Goal: Transaction & Acquisition: Purchase product/service

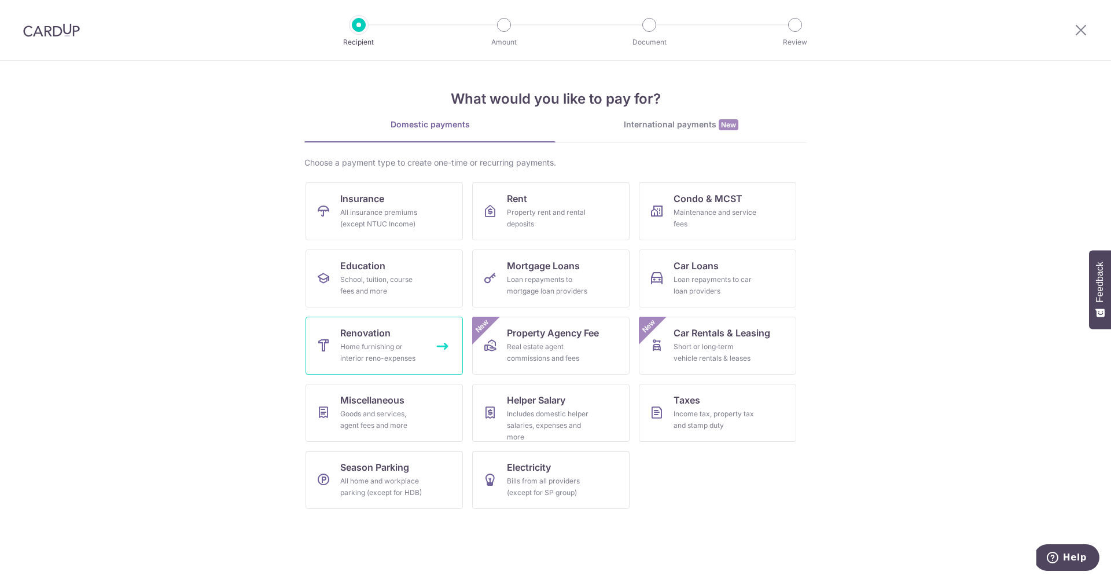
click at [394, 362] on div "Home furnishing or interior reno-expenses" at bounding box center [381, 352] width 83 height 23
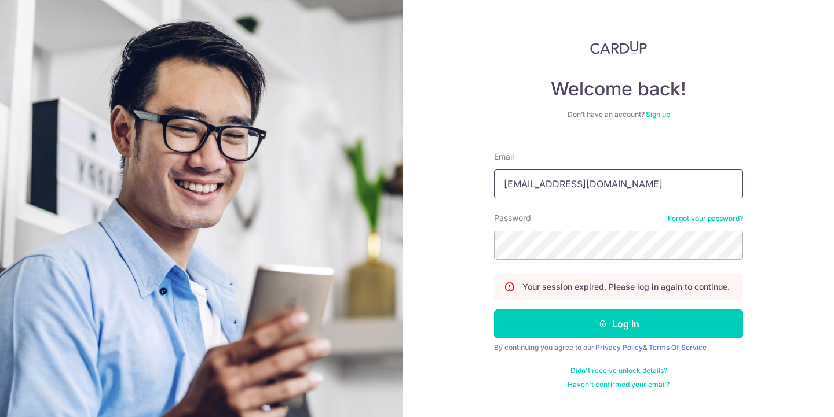
type input "jipingfoo@gmail.com"
click at [618, 324] on button "Log in" at bounding box center [618, 324] width 249 height 29
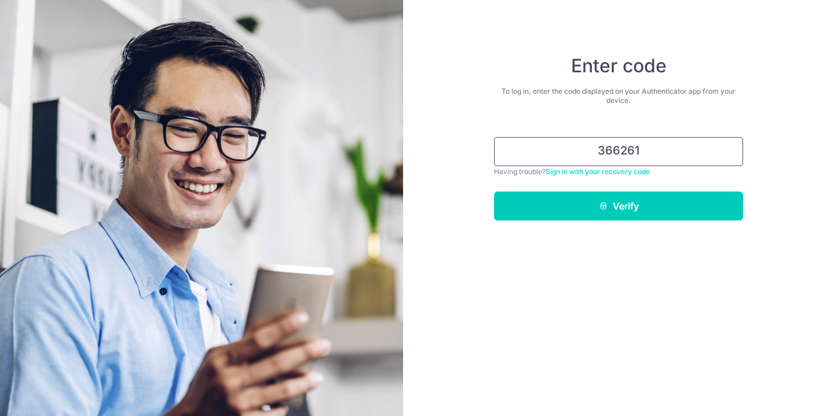
type input "366261"
click at [618, 206] on button "Verify" at bounding box center [618, 206] width 249 height 29
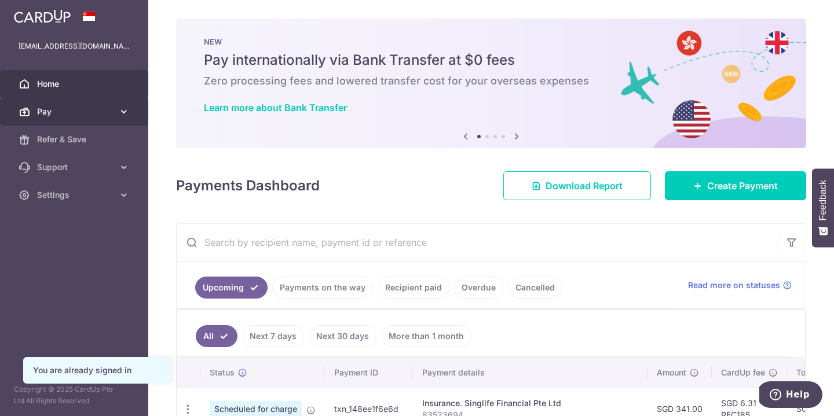
click at [101, 113] on span "Pay" at bounding box center [75, 112] width 76 height 12
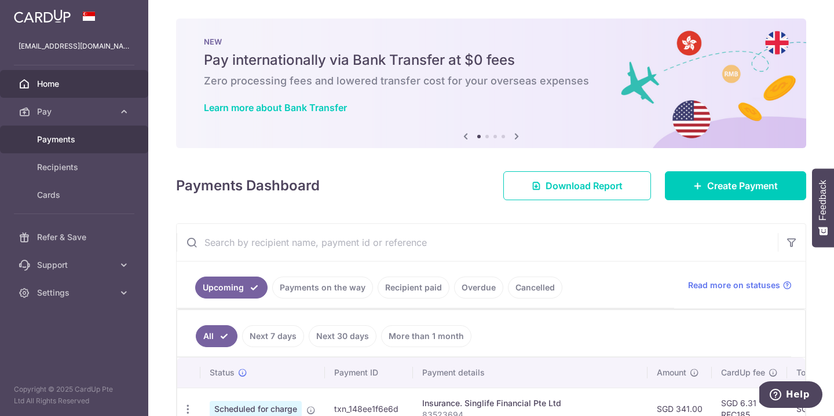
click at [93, 147] on link "Payments" at bounding box center [74, 140] width 148 height 28
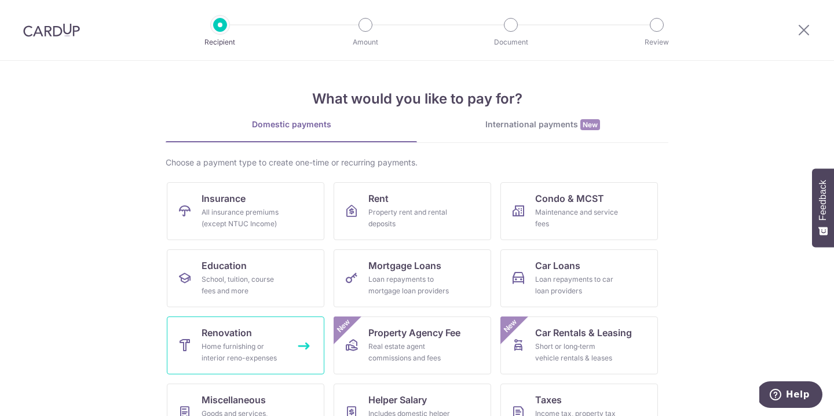
click at [223, 350] on div "Home furnishing or interior reno-expenses" at bounding box center [242, 352] width 83 height 23
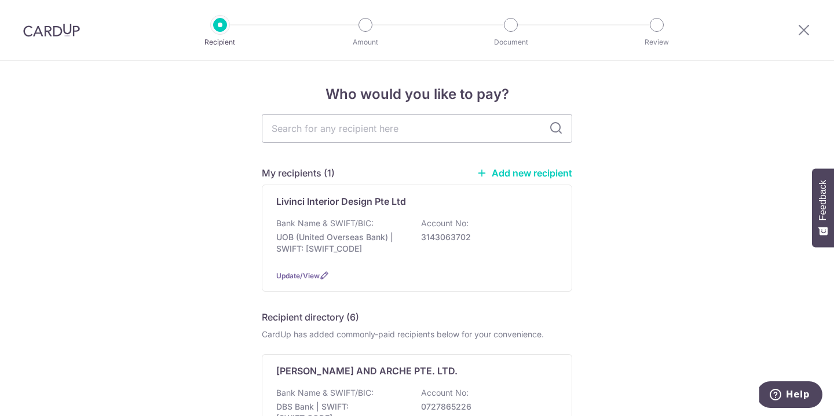
click at [495, 172] on link "Add new recipient" at bounding box center [524, 173] width 96 height 12
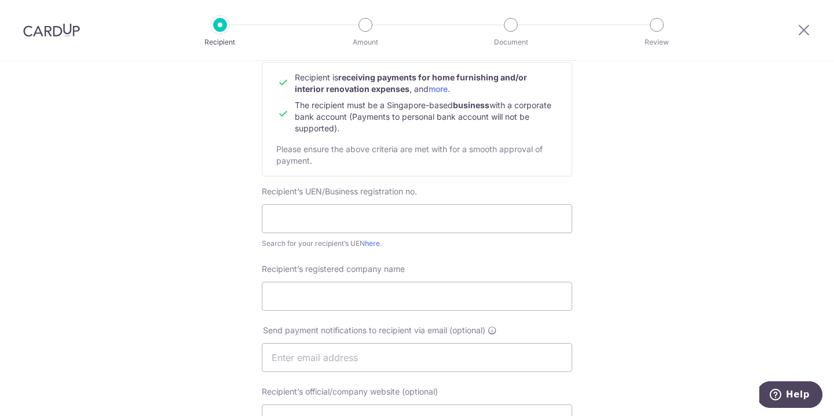
scroll to position [126, 0]
type input "202200412H"
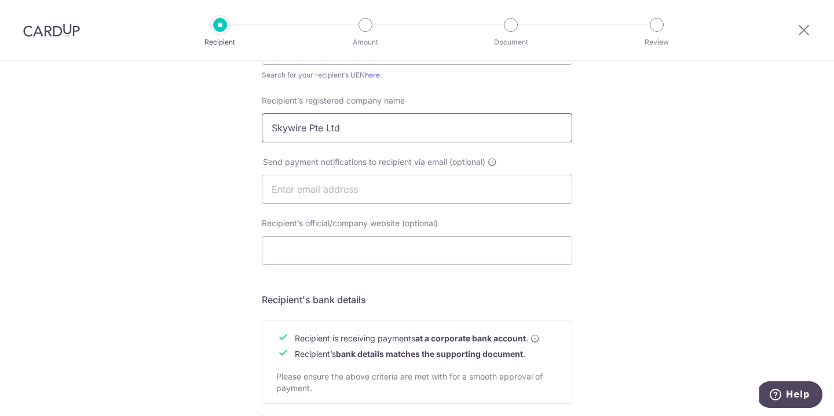
scroll to position [297, 0]
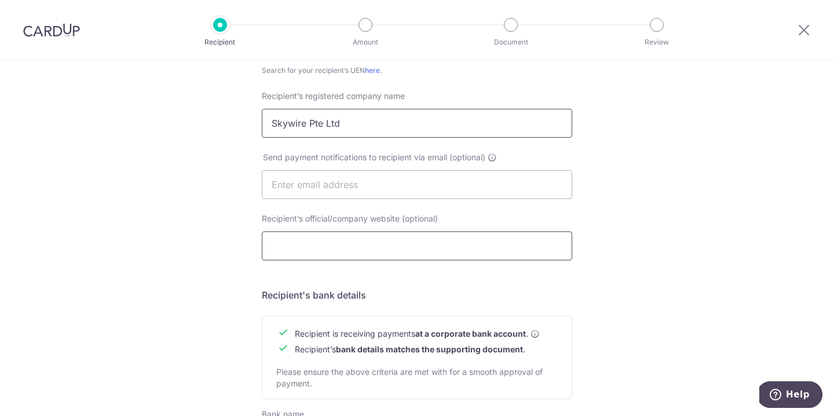
type input "Skywire Pte Ltd"
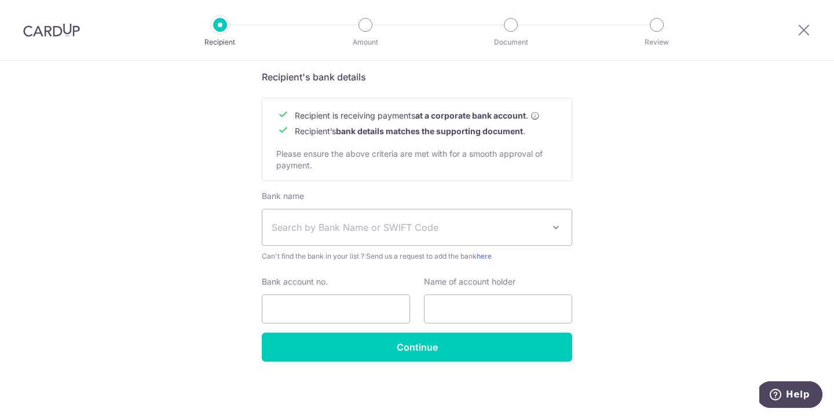
scroll to position [515, 0]
click at [409, 227] on span "Search by Bank Name or SWIFT Code" at bounding box center [407, 228] width 272 height 14
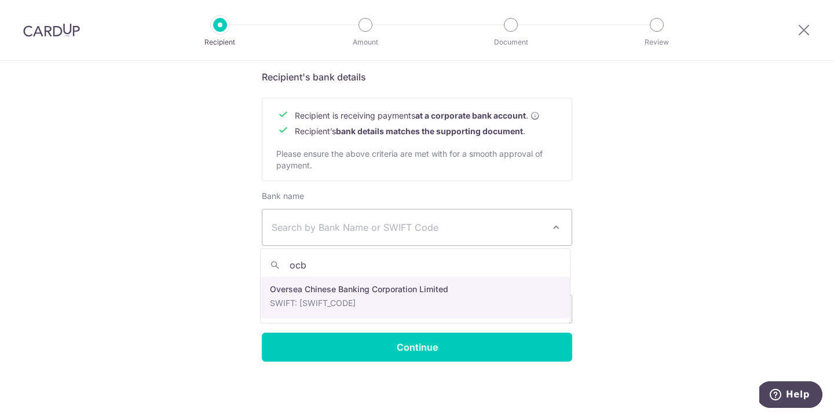
type input "ocbc"
select select "12"
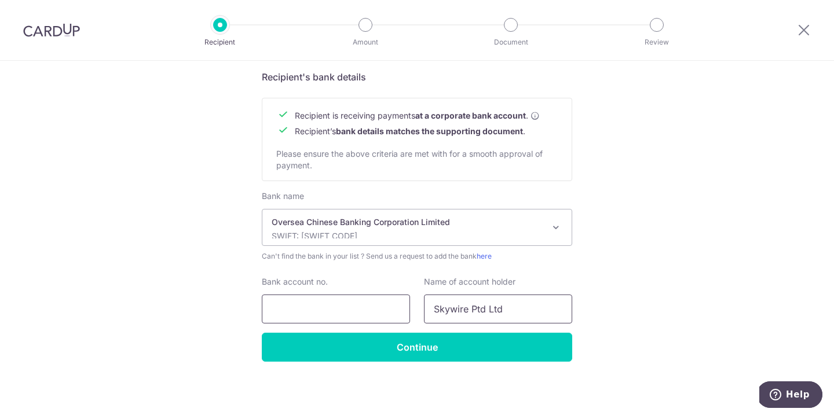
type input "Skywire Ptd Ltd"
click at [274, 312] on input "Bank account no." at bounding box center [336, 309] width 148 height 29
click at [293, 310] on input "601762032001" at bounding box center [336, 309] width 148 height 29
click at [292, 310] on input "601762032001" at bounding box center [336, 309] width 148 height 29
click at [311, 308] on input "601762032001" at bounding box center [336, 309] width 148 height 29
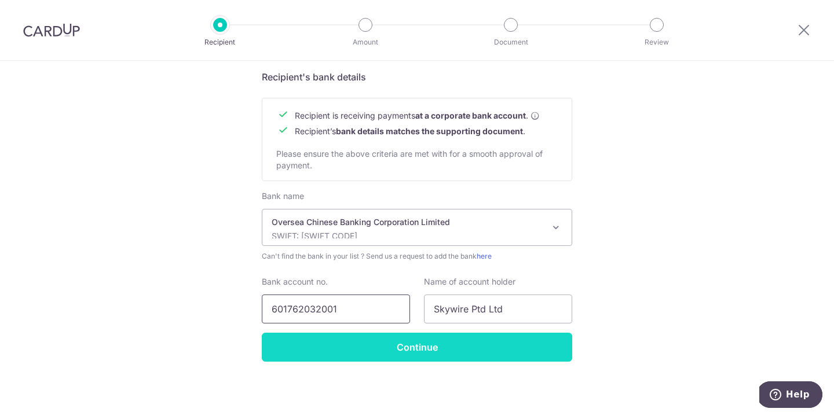
type input "601762032001"
click at [387, 350] on input "Continue" at bounding box center [417, 347] width 310 height 29
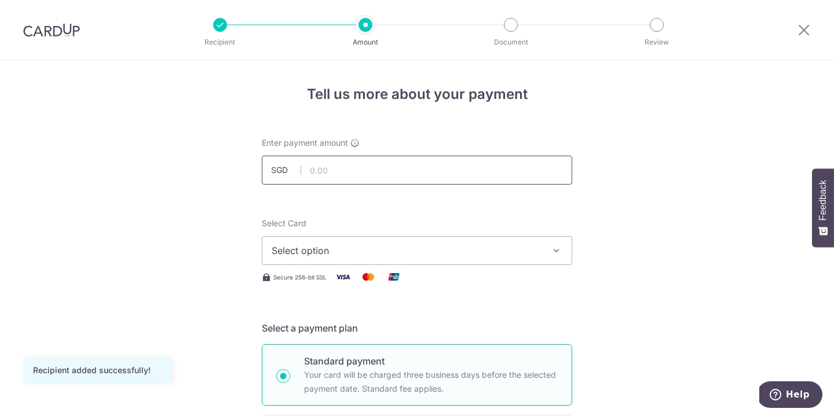
click at [426, 181] on input "text" at bounding box center [417, 170] width 310 height 29
type input "965.00"
click at [376, 247] on span "Select option" at bounding box center [406, 251] width 270 height 14
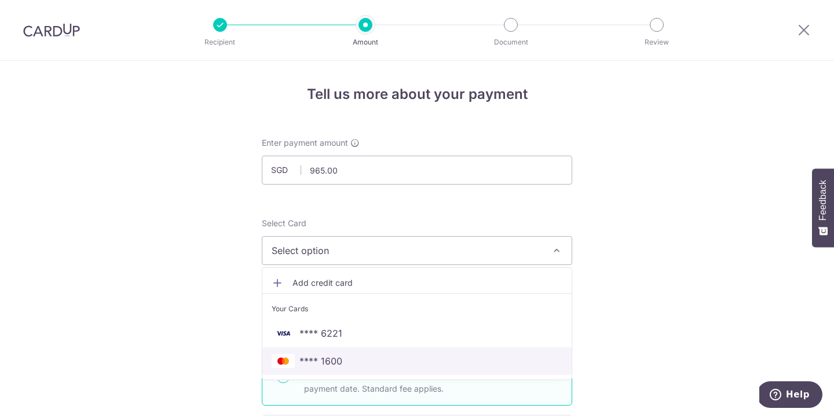
click at [363, 370] on link "**** 1600" at bounding box center [416, 361] width 309 height 28
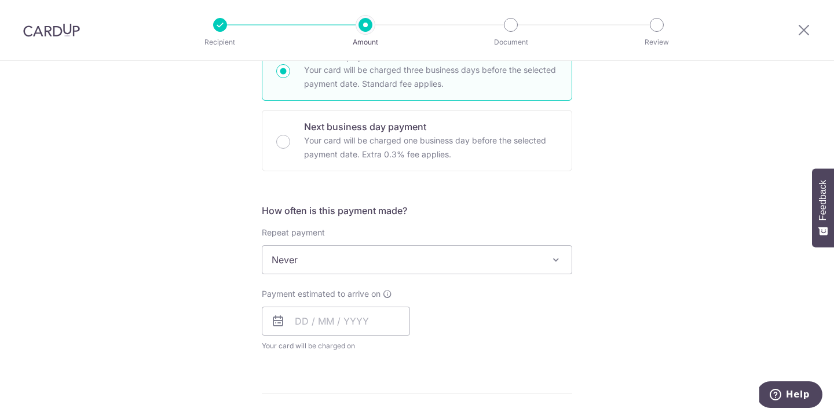
scroll to position [307, 0]
click at [447, 272] on div "How often is this payment made? Repeat payment Never Every week Every month Eve…" at bounding box center [417, 279] width 310 height 157
click at [449, 255] on span "Never" at bounding box center [416, 258] width 309 height 28
click at [335, 316] on input "text" at bounding box center [336, 318] width 148 height 29
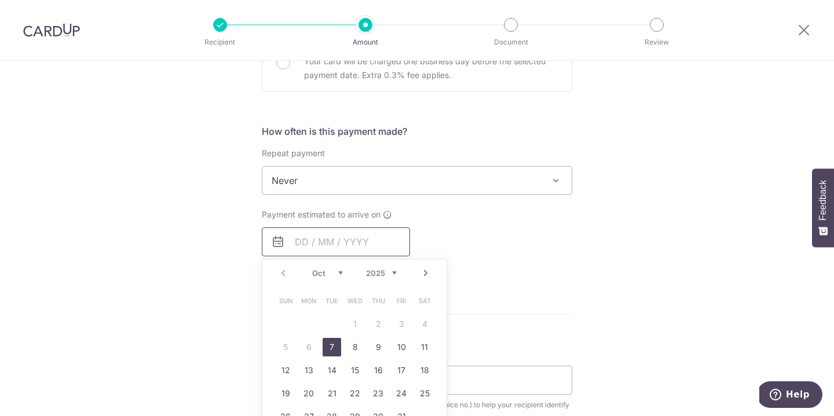
scroll to position [398, 0]
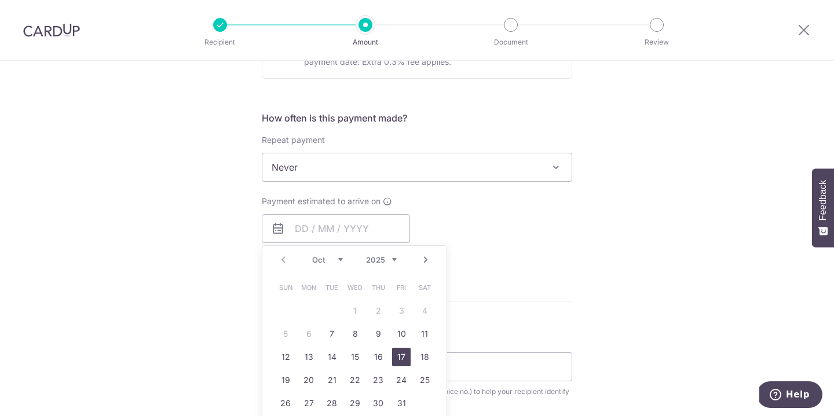
click at [394, 362] on link "17" at bounding box center [401, 357] width 19 height 19
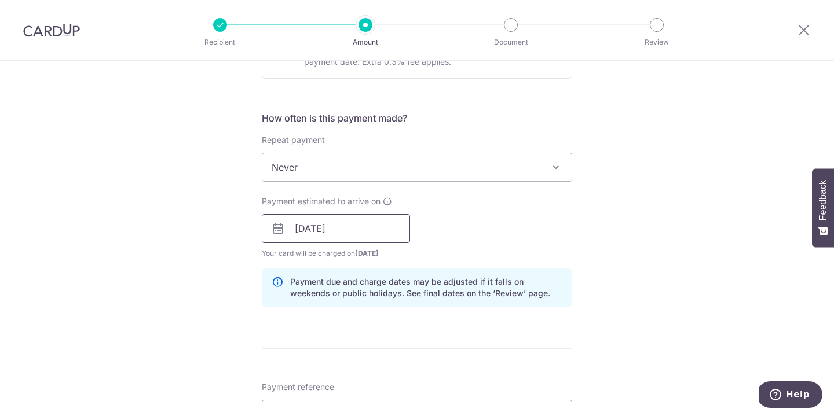
click at [362, 236] on input "17/10/2025" at bounding box center [336, 228] width 148 height 29
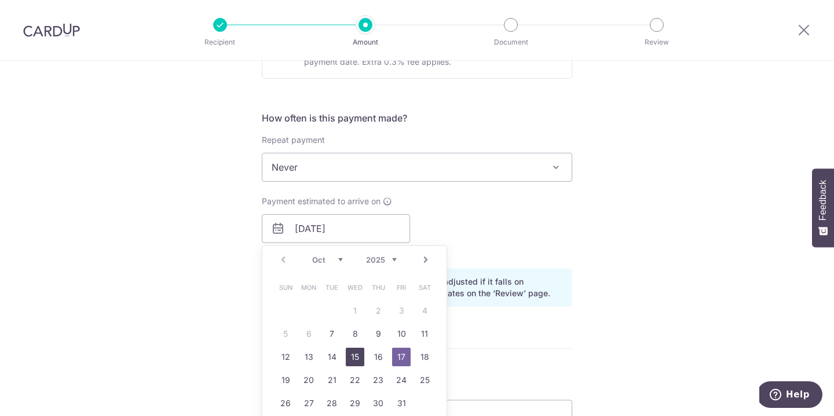
click at [351, 357] on link "15" at bounding box center [355, 357] width 19 height 19
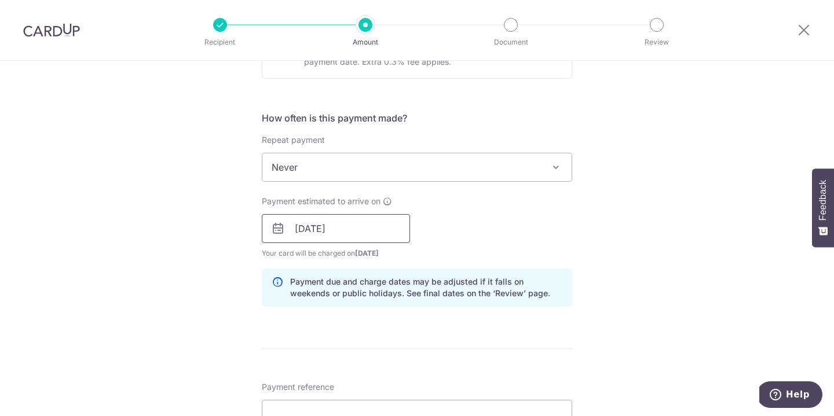
click at [316, 223] on input "15/10/2025" at bounding box center [336, 228] width 148 height 29
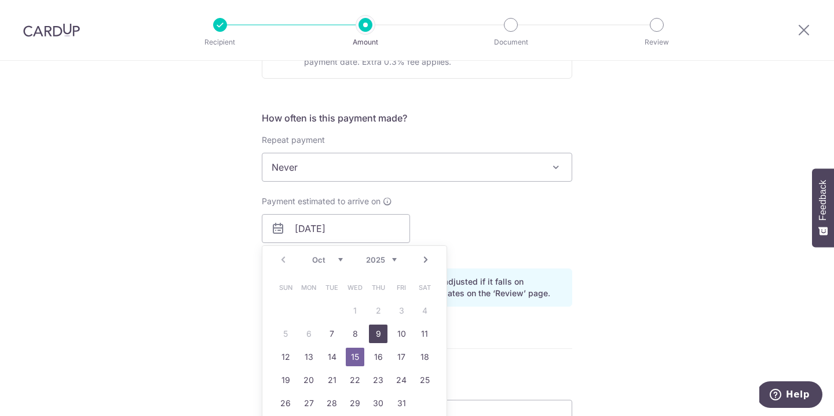
click at [372, 334] on link "9" at bounding box center [378, 334] width 19 height 19
type input "09/10/2025"
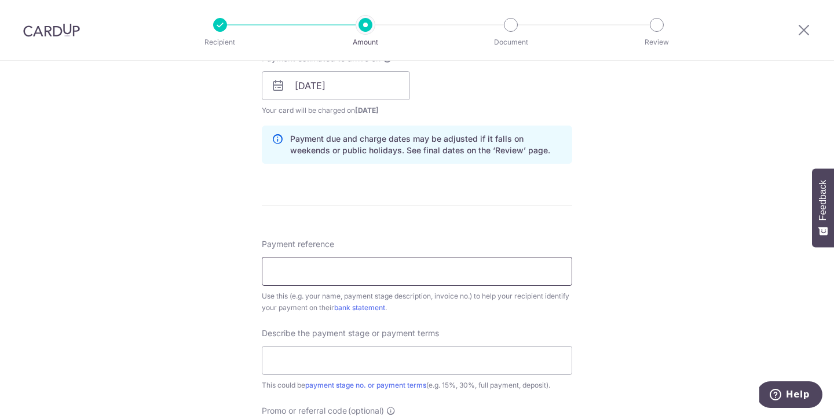
scroll to position [541, 0]
click at [424, 282] on input "Payment reference" at bounding box center [417, 270] width 310 height 29
type input "SW225"
click at [344, 368] on input "text" at bounding box center [417, 360] width 310 height 29
type input "1"
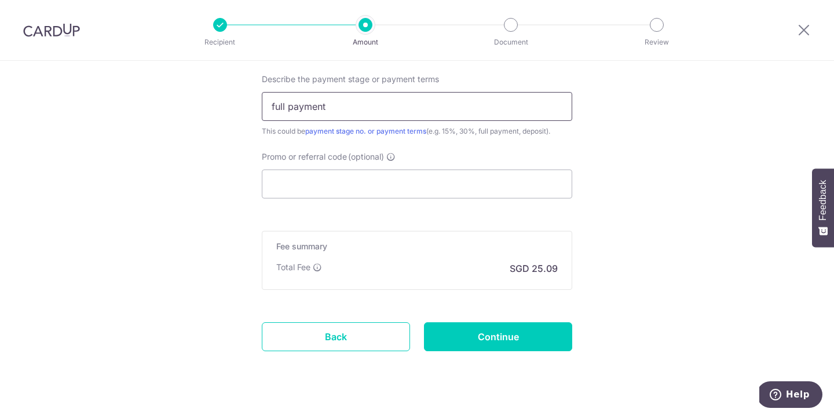
scroll to position [817, 0]
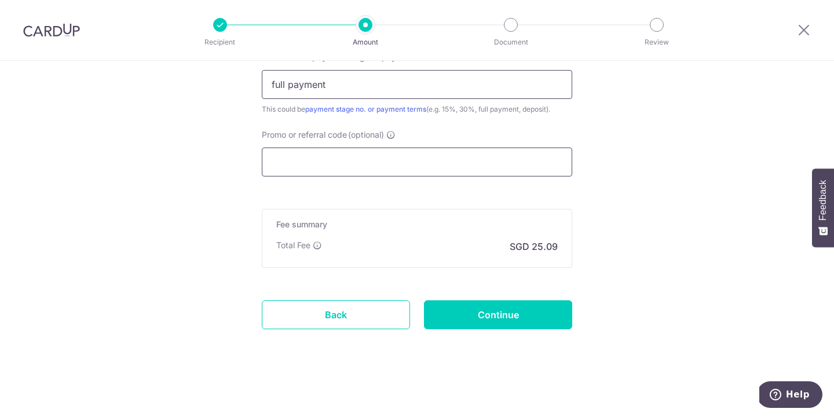
type input "full payment"
click at [423, 164] on input "Promo or referral code (optional)" at bounding box center [417, 162] width 310 height 29
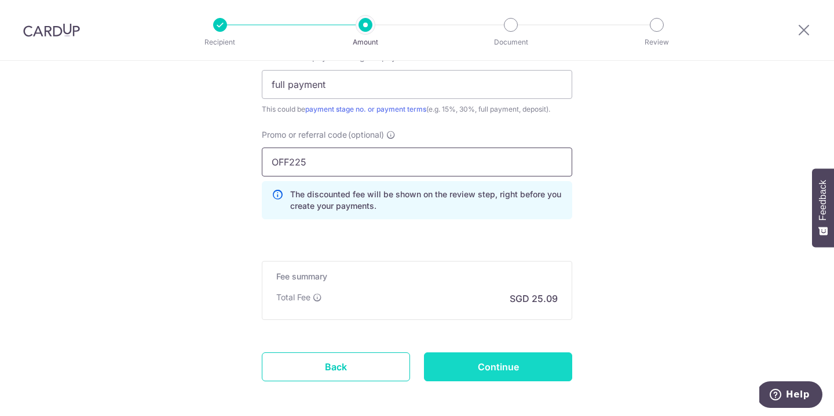
type input "OFF225"
click at [467, 366] on input "Continue" at bounding box center [498, 367] width 148 height 29
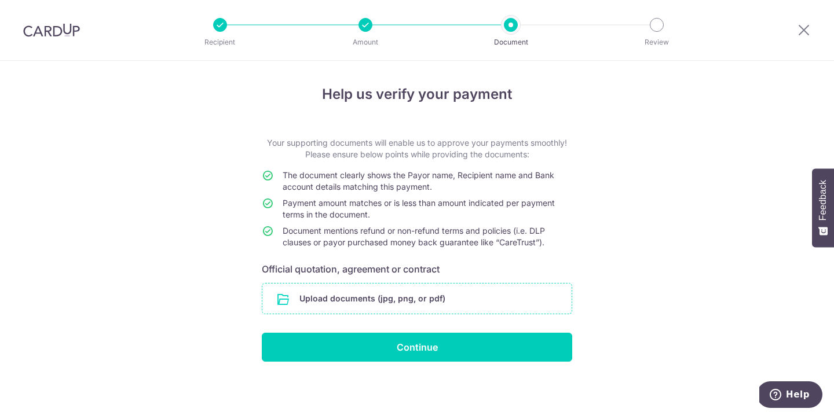
click at [456, 304] on input "file" at bounding box center [416, 299] width 309 height 30
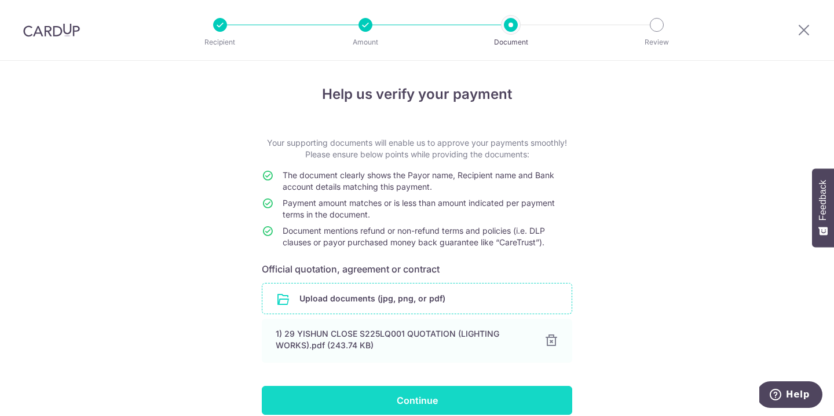
click at [471, 388] on input "Continue" at bounding box center [417, 400] width 310 height 29
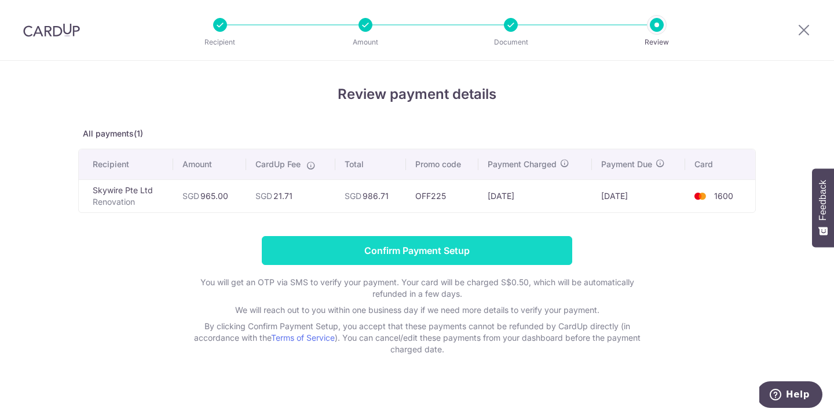
click at [381, 250] on input "Confirm Payment Setup" at bounding box center [417, 250] width 310 height 29
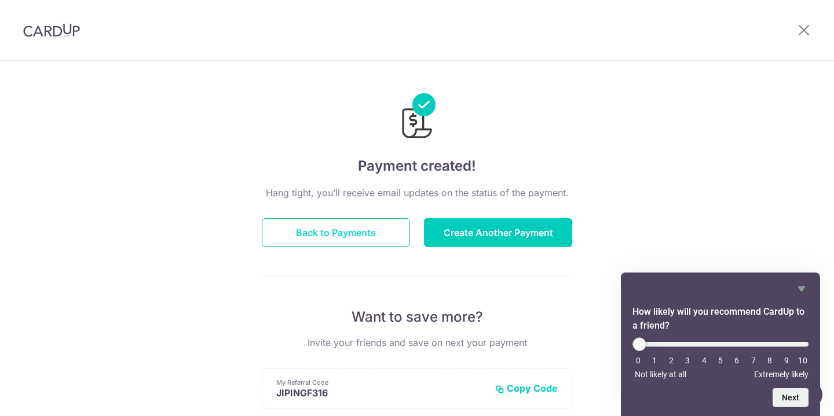
scroll to position [1, 0]
click at [332, 237] on button "Back to Payments" at bounding box center [336, 232] width 148 height 29
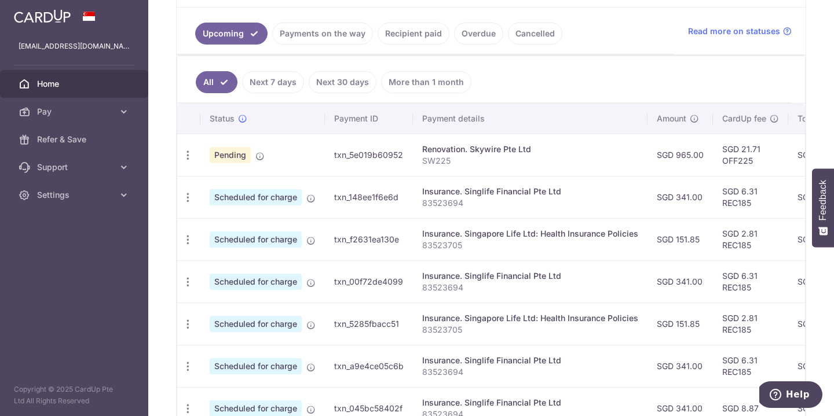
scroll to position [258, 0]
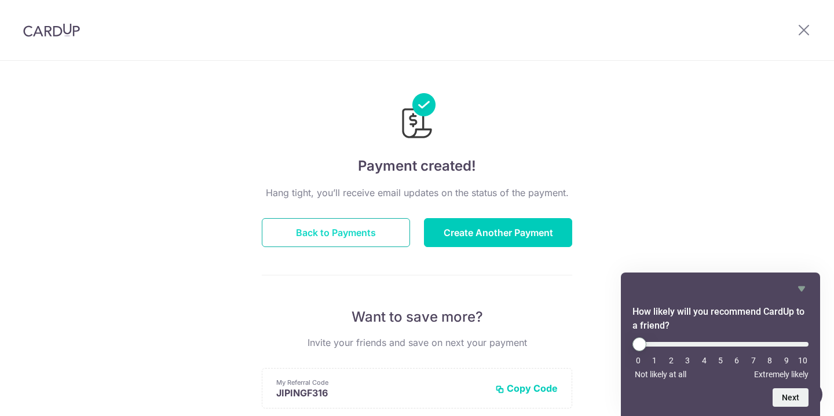
click at [331, 234] on button "Back to Payments" at bounding box center [336, 232] width 148 height 29
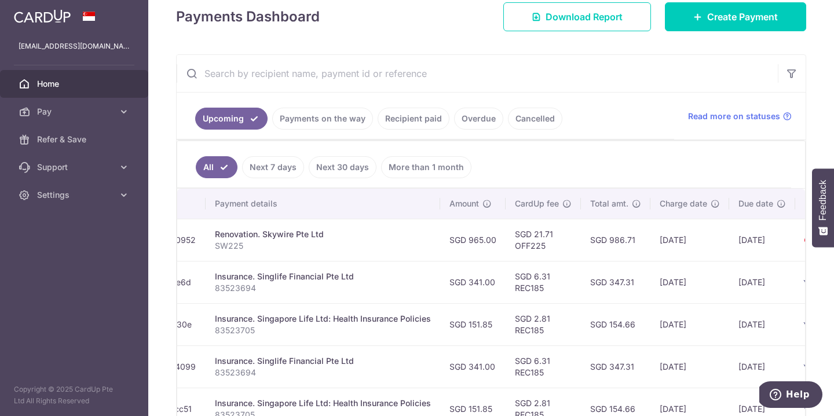
scroll to position [0, 210]
click at [312, 118] on link "Payments on the way" at bounding box center [322, 119] width 101 height 22
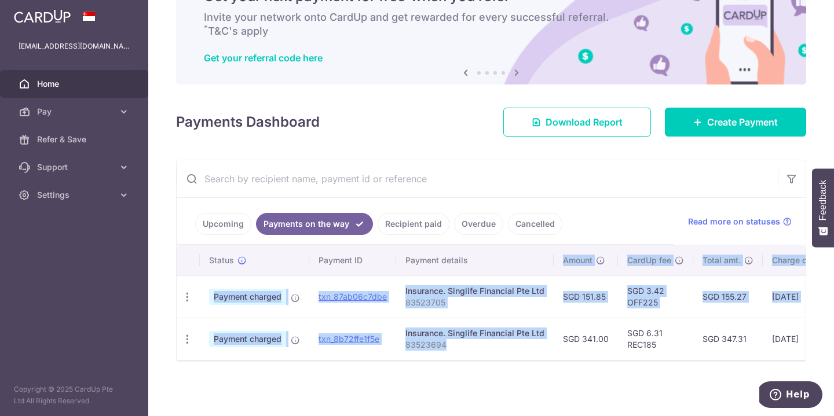
scroll to position [67, 0]
click at [494, 255] on table "Status Payment ID Payment details Amount CardUp fee Total amt. Charge date Due …" at bounding box center [586, 302] width 818 height 115
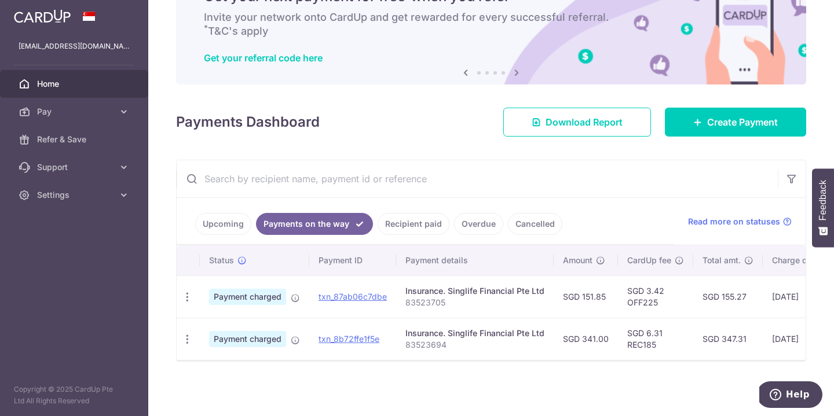
click at [563, 191] on input "text" at bounding box center [477, 178] width 601 height 37
drag, startPoint x: 478, startPoint y: 364, endPoint x: 493, endPoint y: 362, distance: 14.5
click at [493, 362] on div "× Pause Schedule Pause all future payments in this series Pause just this one p…" at bounding box center [490, 208] width 685 height 416
drag, startPoint x: 494, startPoint y: 361, endPoint x: 551, endPoint y: 358, distance: 56.8
click at [549, 361] on div "× Pause Schedule Pause all future payments in this series Pause just this one p…" at bounding box center [490, 208] width 685 height 416
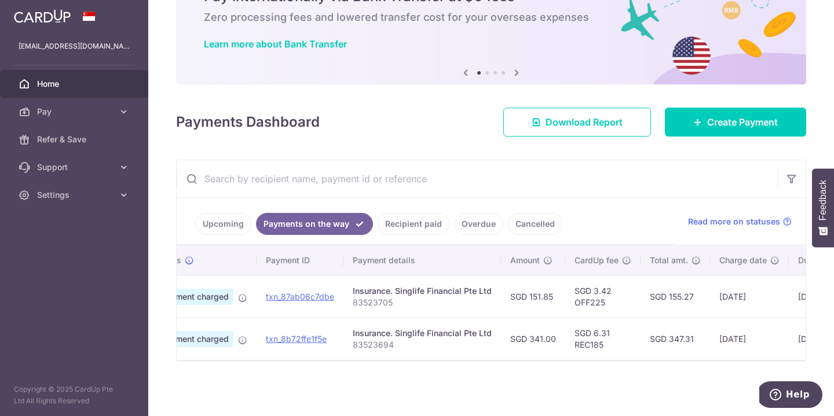
scroll to position [0, 0]
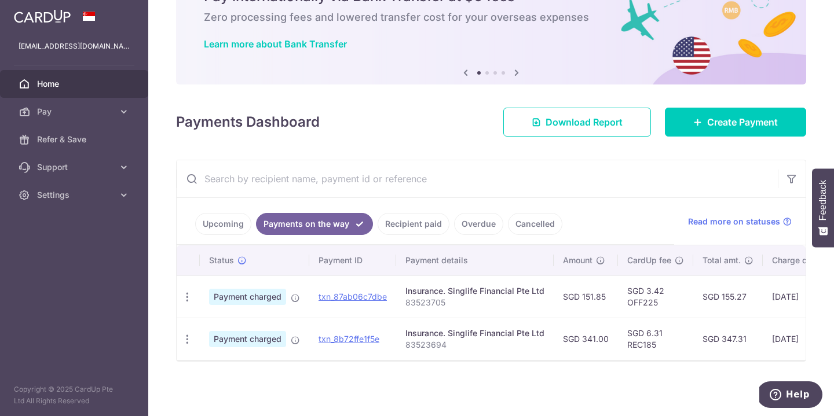
click at [233, 223] on link "Upcoming" at bounding box center [223, 224] width 56 height 22
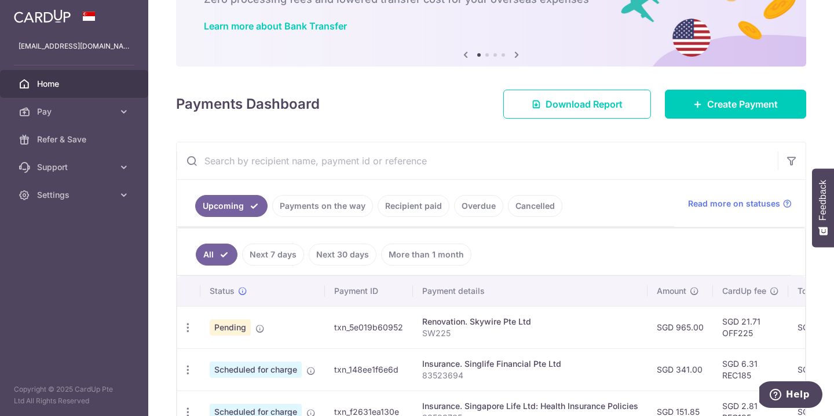
scroll to position [152, 0]
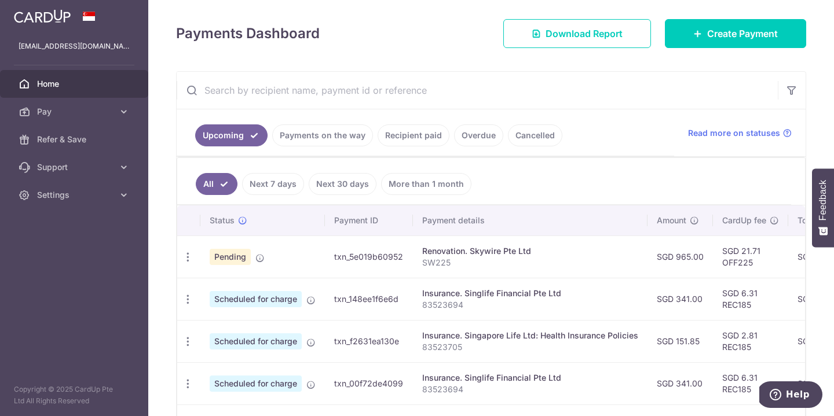
click at [305, 135] on link "Payments on the way" at bounding box center [322, 135] width 101 height 22
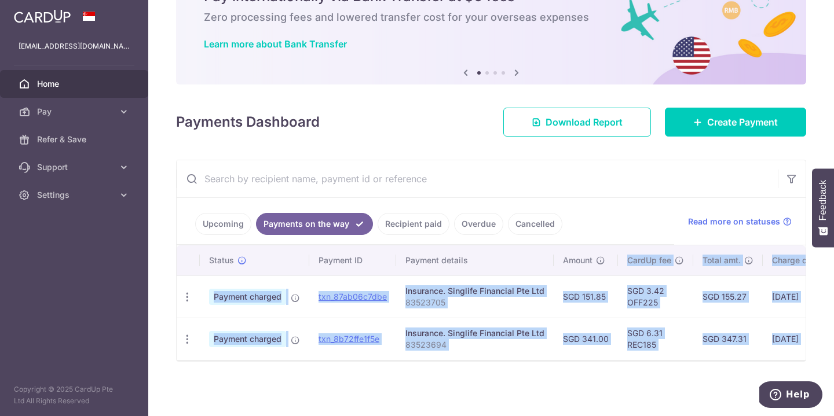
scroll to position [64, 0]
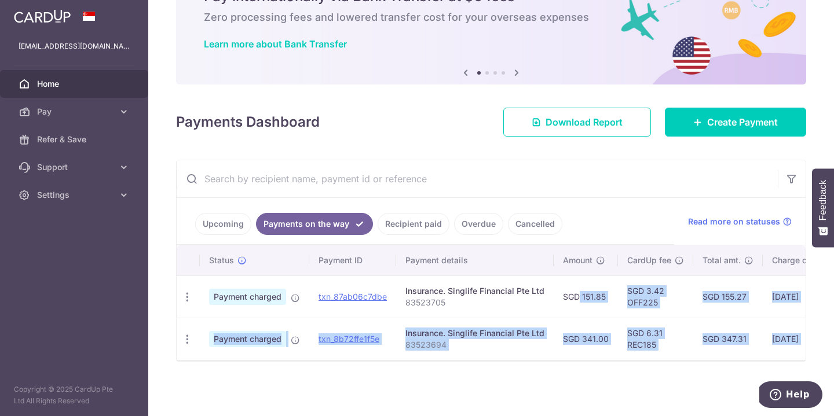
drag, startPoint x: 568, startPoint y: 275, endPoint x: 603, endPoint y: 276, distance: 34.7
click at [603, 276] on div "× Pause Schedule Pause all future payments in this series Pause just this one p…" at bounding box center [490, 208] width 685 height 416
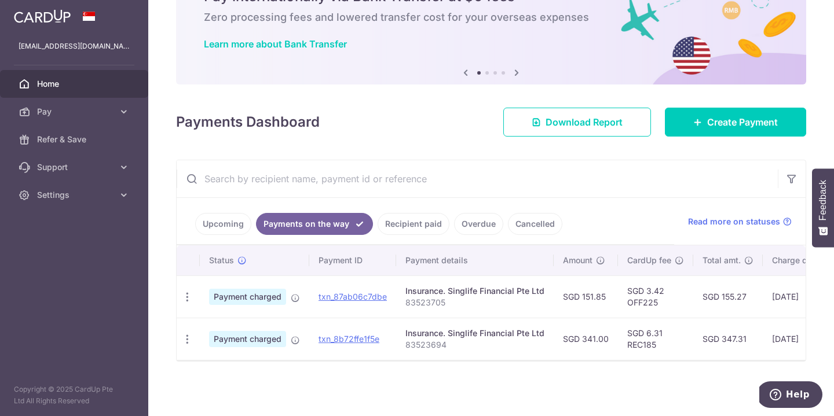
click at [616, 203] on ul "Upcoming Payments on the way Recipient paid Overdue Cancelled" at bounding box center [425, 221] width 497 height 47
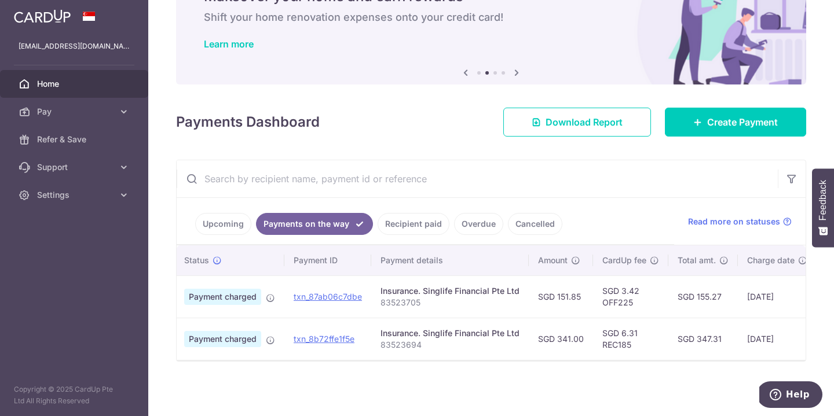
scroll to position [0, 10]
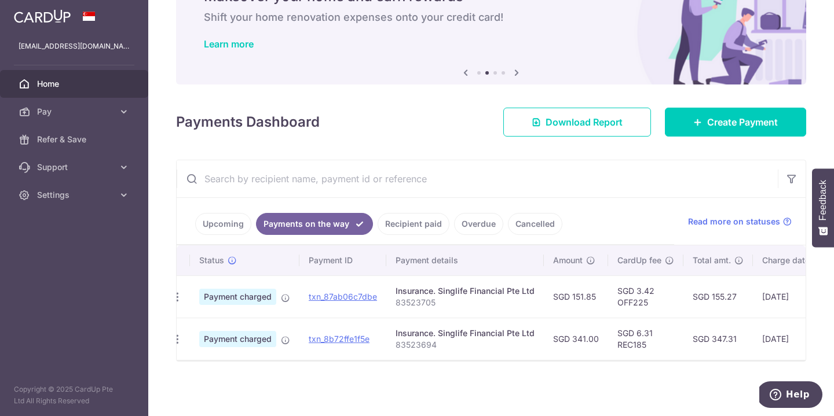
click at [228, 228] on link "Upcoming" at bounding box center [223, 224] width 56 height 22
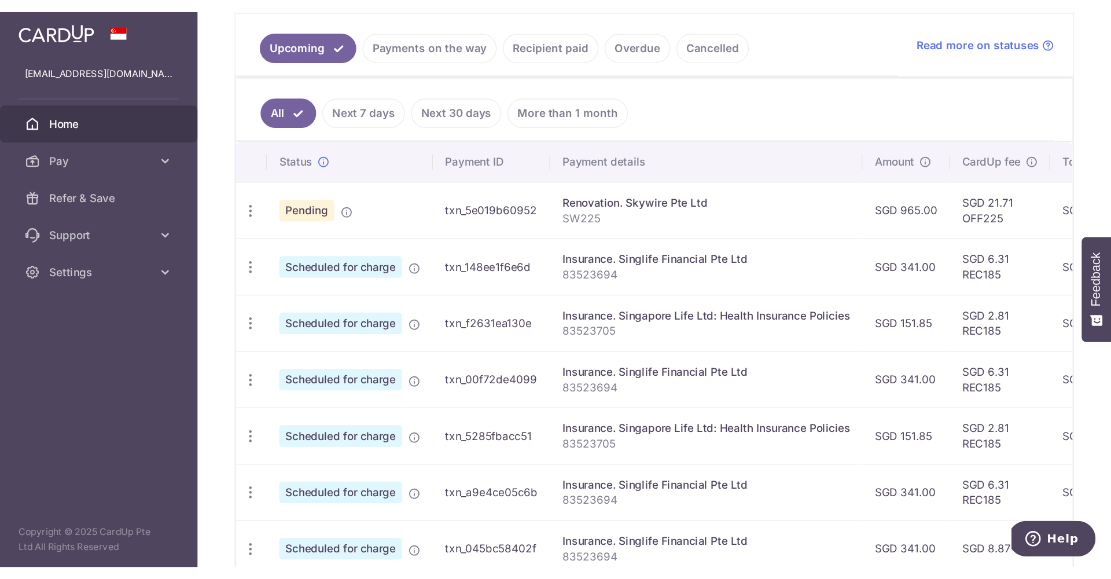
scroll to position [342, 0]
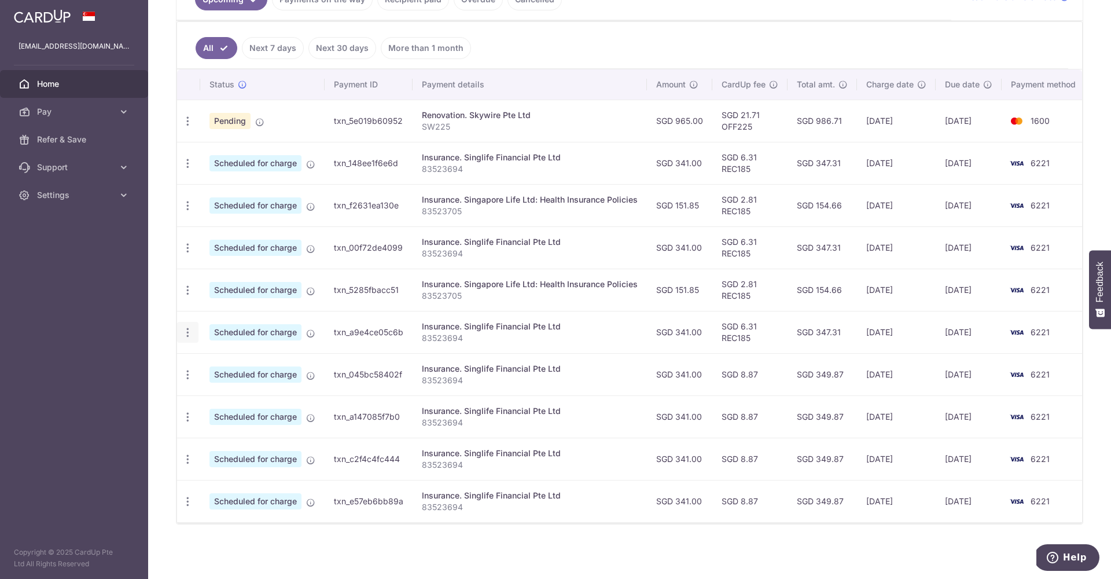
click at [186, 326] on icon "button" at bounding box center [188, 332] width 12 height 12
click at [406, 346] on td "txn_a9e4ce05c6b" at bounding box center [369, 332] width 88 height 42
click at [186, 369] on icon "button" at bounding box center [188, 375] width 12 height 12
click at [231, 416] on span "Cancel payment" at bounding box center [250, 435] width 78 height 14
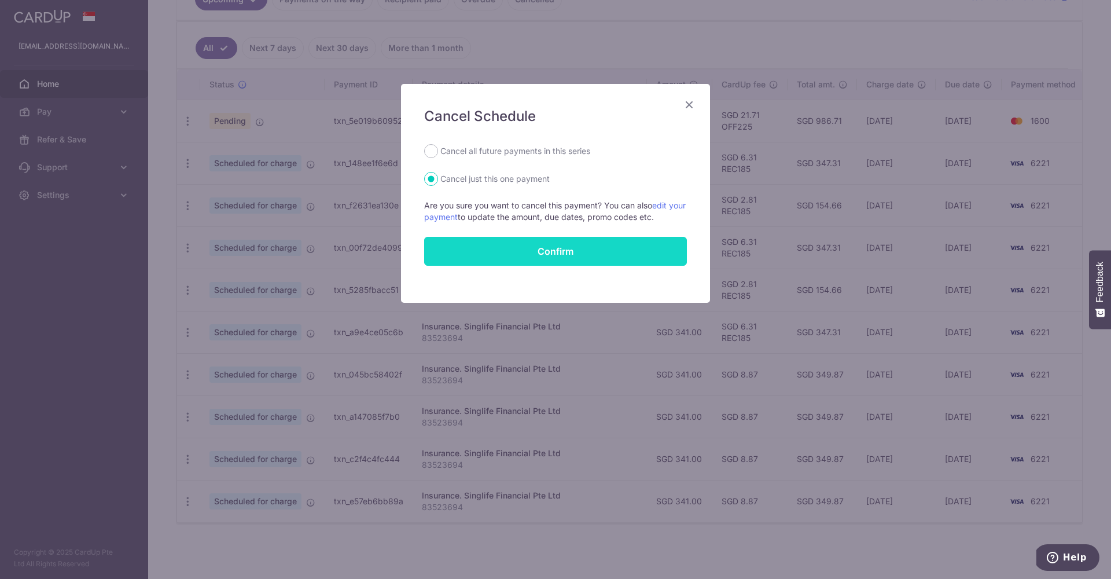
click at [515, 256] on button "Confirm" at bounding box center [555, 251] width 263 height 29
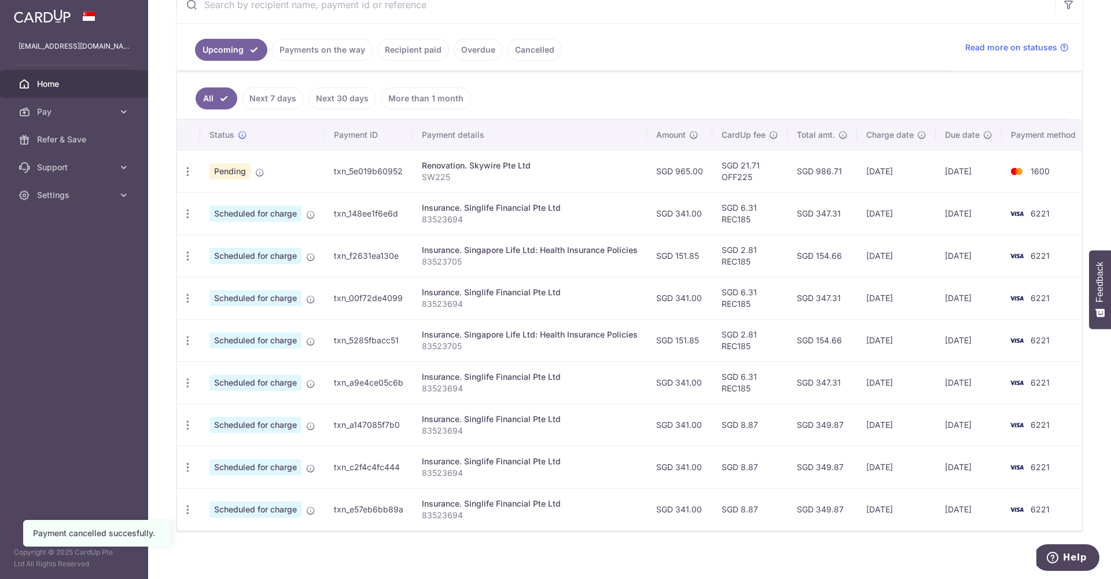
scroll to position [246, 0]
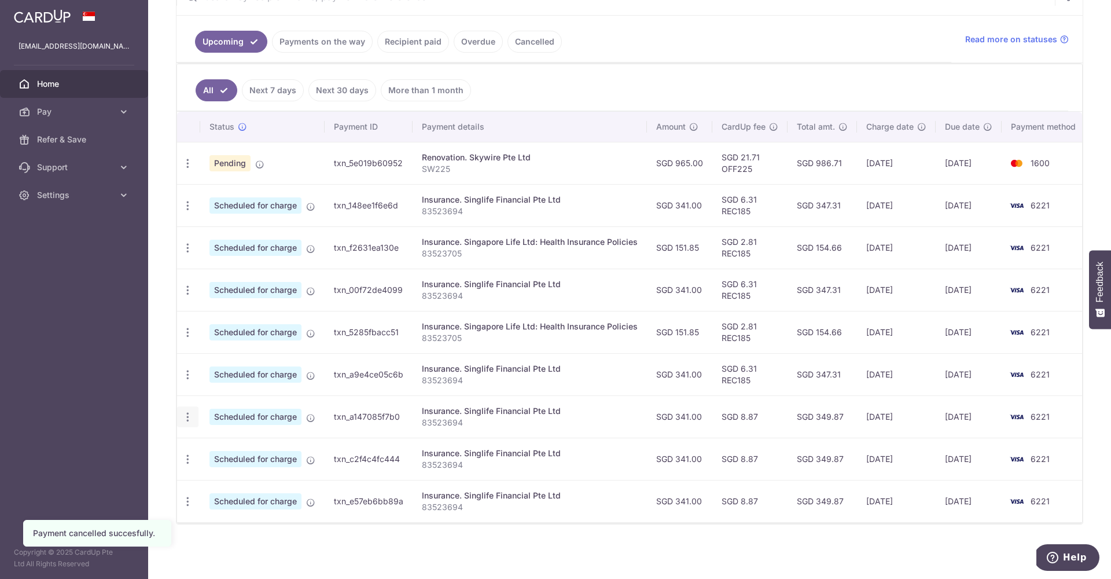
click at [185, 412] on icon "button" at bounding box center [188, 417] width 12 height 12
click at [240, 479] on span "Cancel payment" at bounding box center [250, 477] width 78 height 14
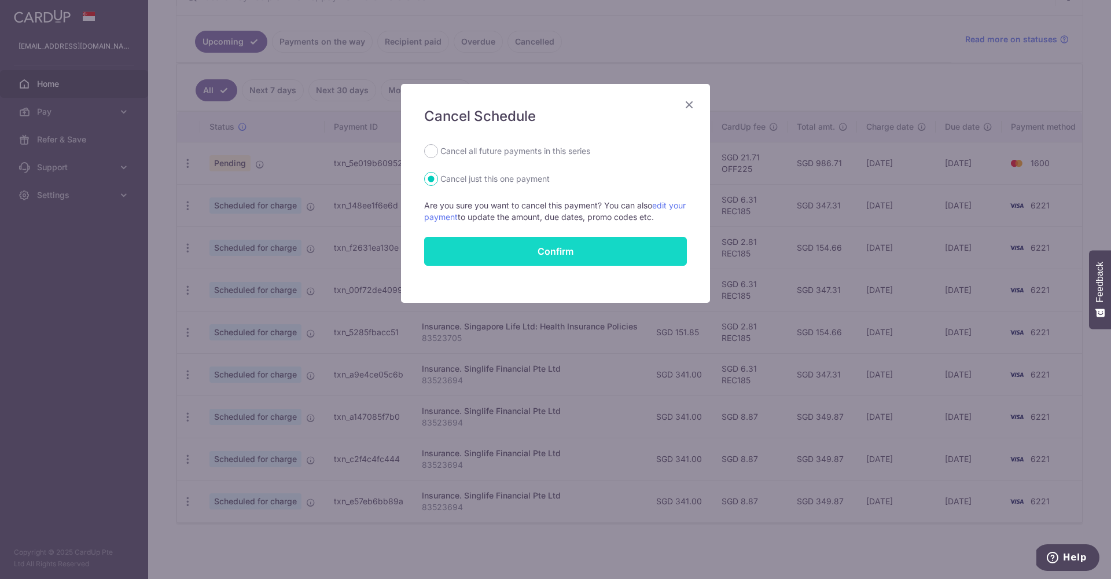
click at [567, 252] on button "Confirm" at bounding box center [555, 251] width 263 height 29
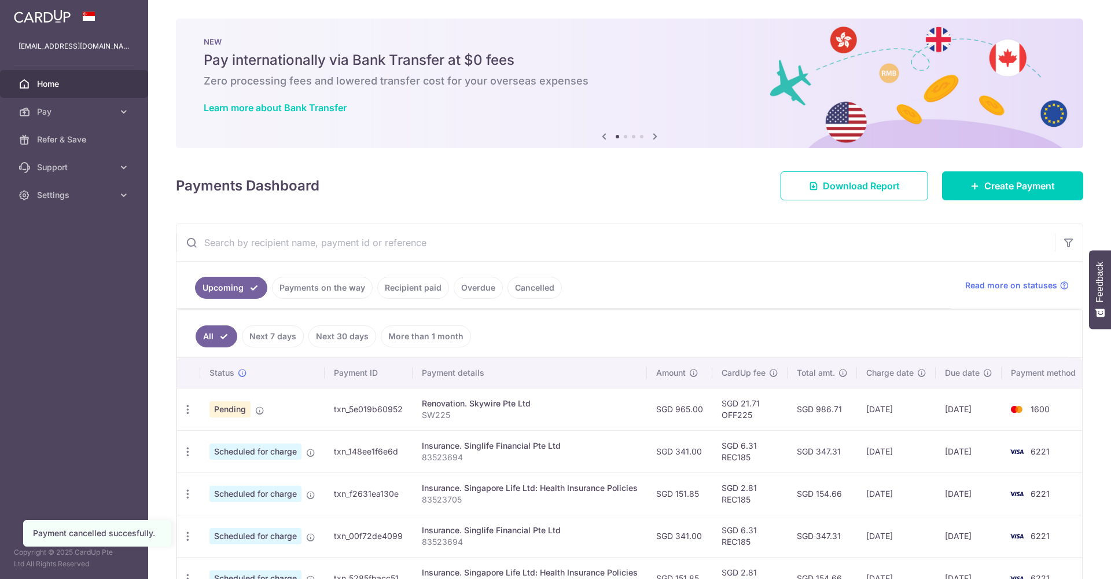
scroll to position [207, 0]
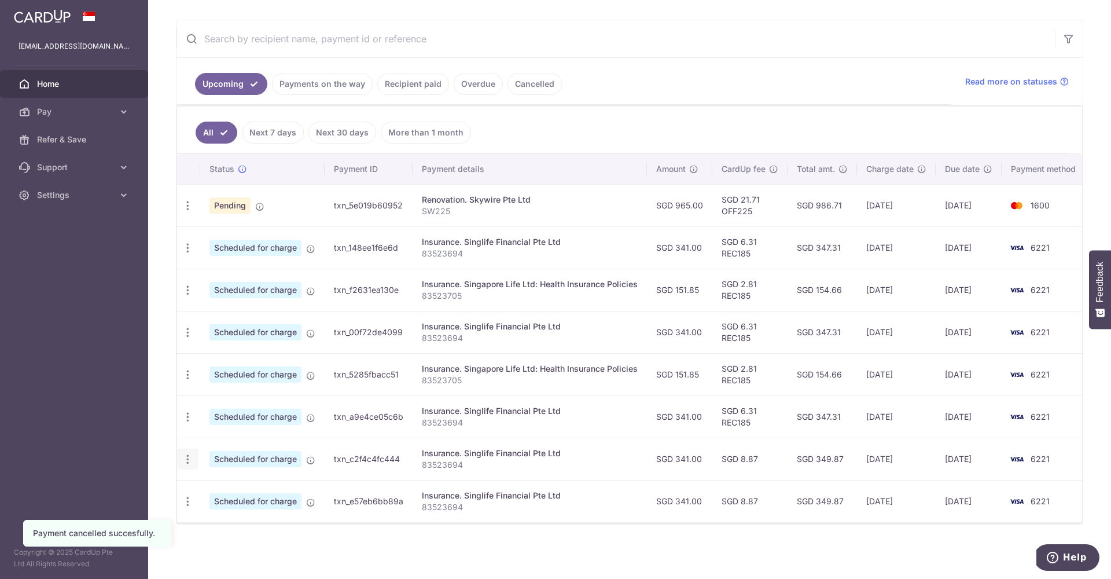
click at [184, 453] on icon "button" at bounding box center [188, 459] width 12 height 12
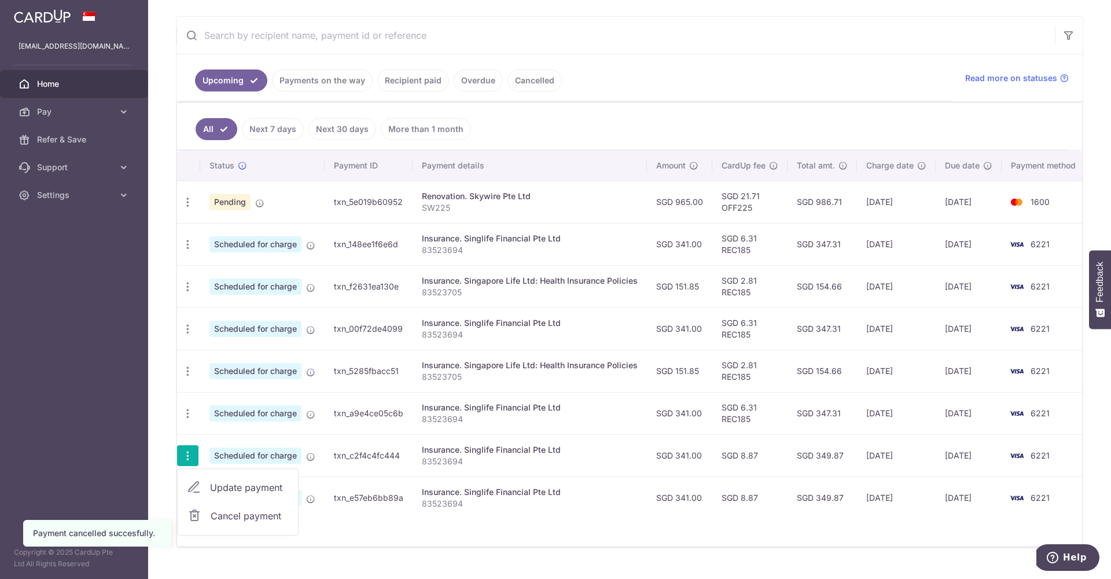
click at [237, 518] on span "Cancel payment" at bounding box center [250, 516] width 78 height 14
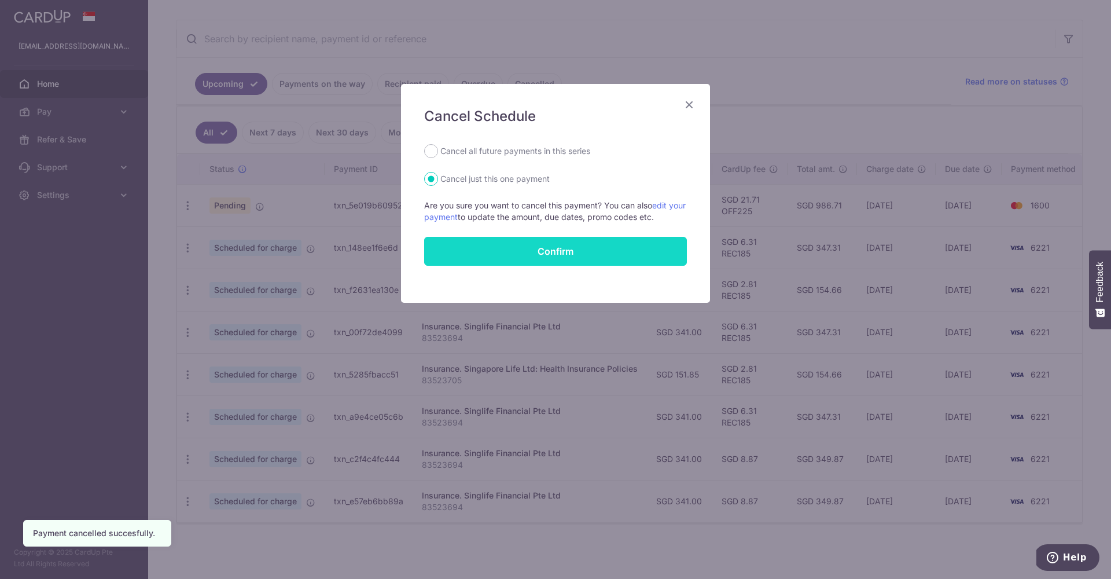
click at [523, 252] on button "Confirm" at bounding box center [555, 251] width 263 height 29
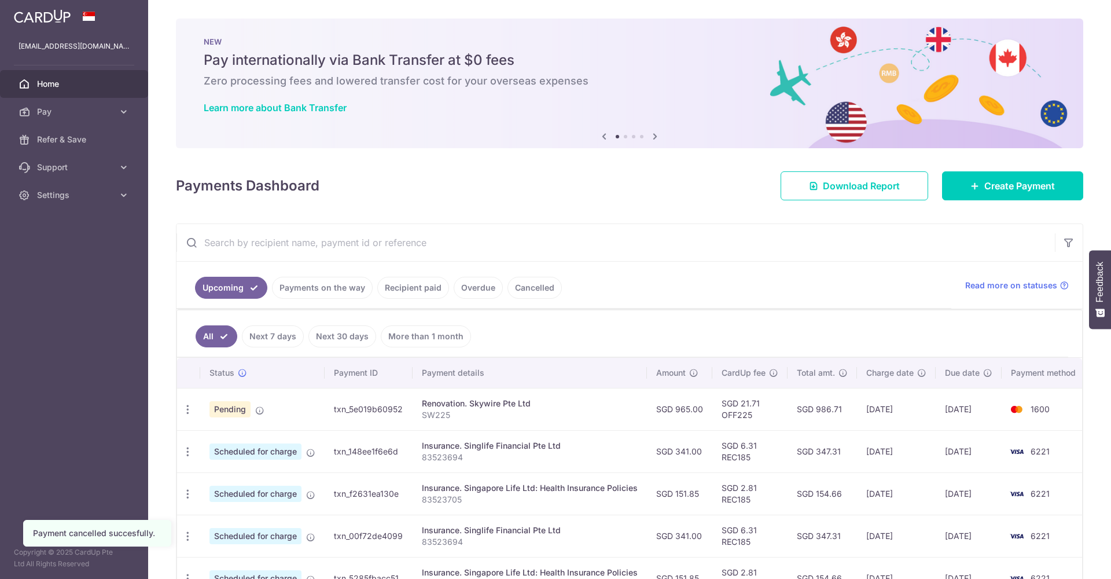
scroll to position [151, 0]
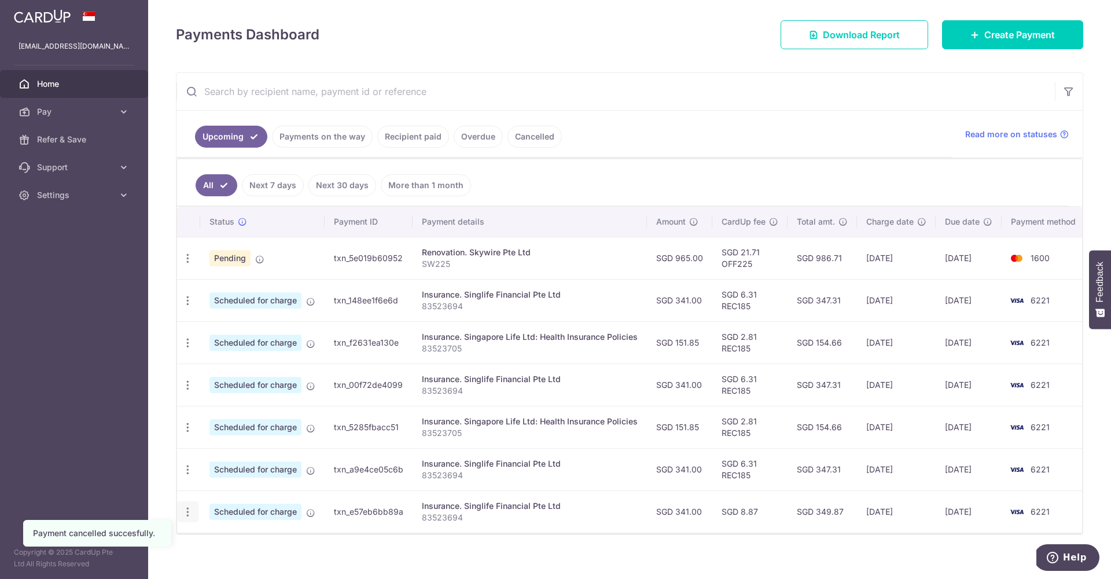
click at [189, 516] on icon "button" at bounding box center [188, 512] width 12 height 12
click at [243, 572] on span "Cancel payment" at bounding box center [250, 572] width 78 height 14
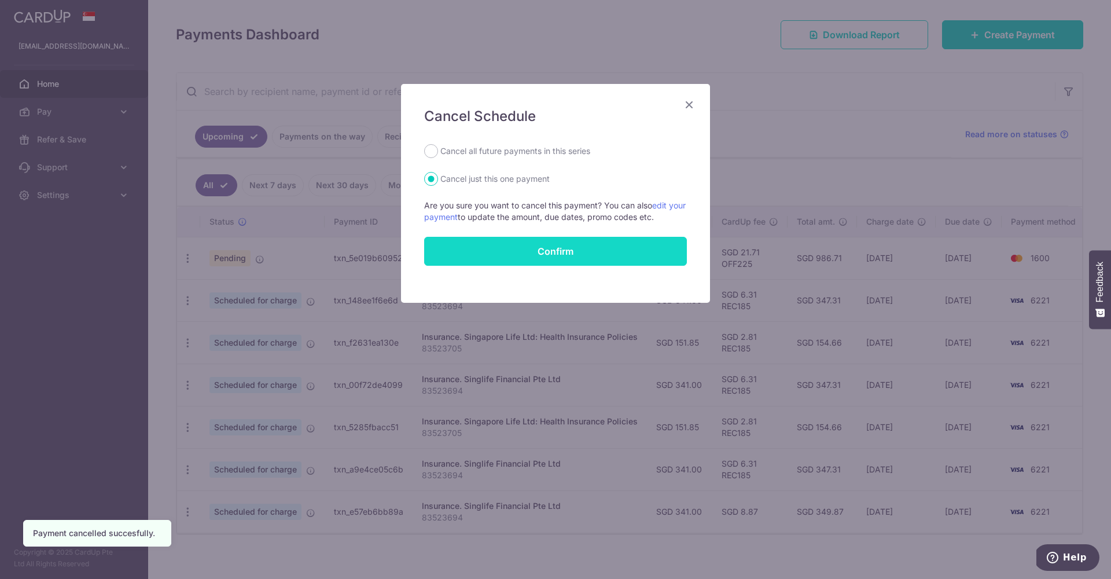
click at [543, 257] on button "Confirm" at bounding box center [555, 251] width 263 height 29
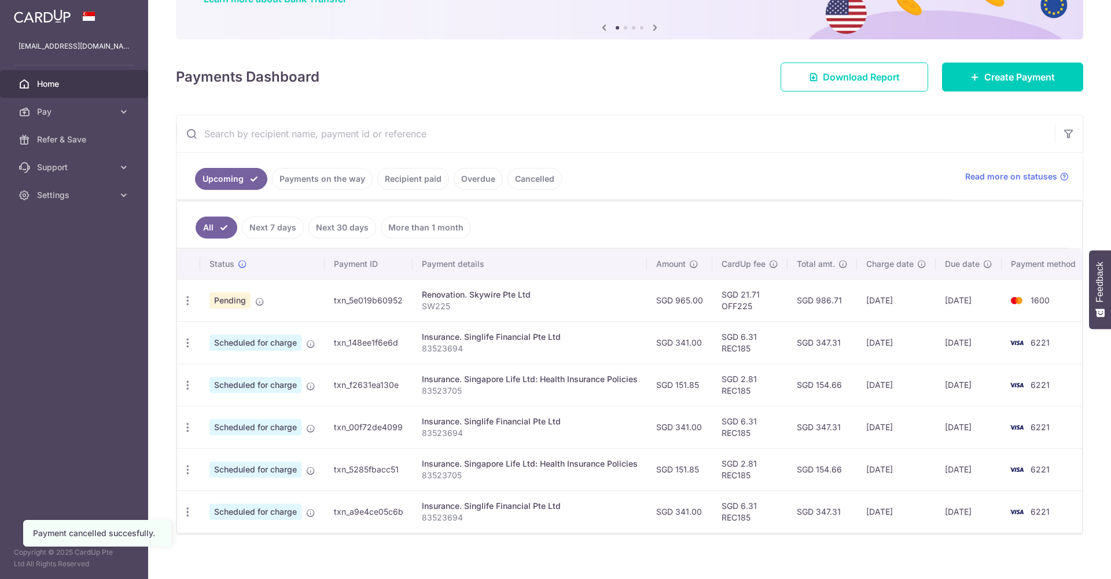
scroll to position [123, 0]
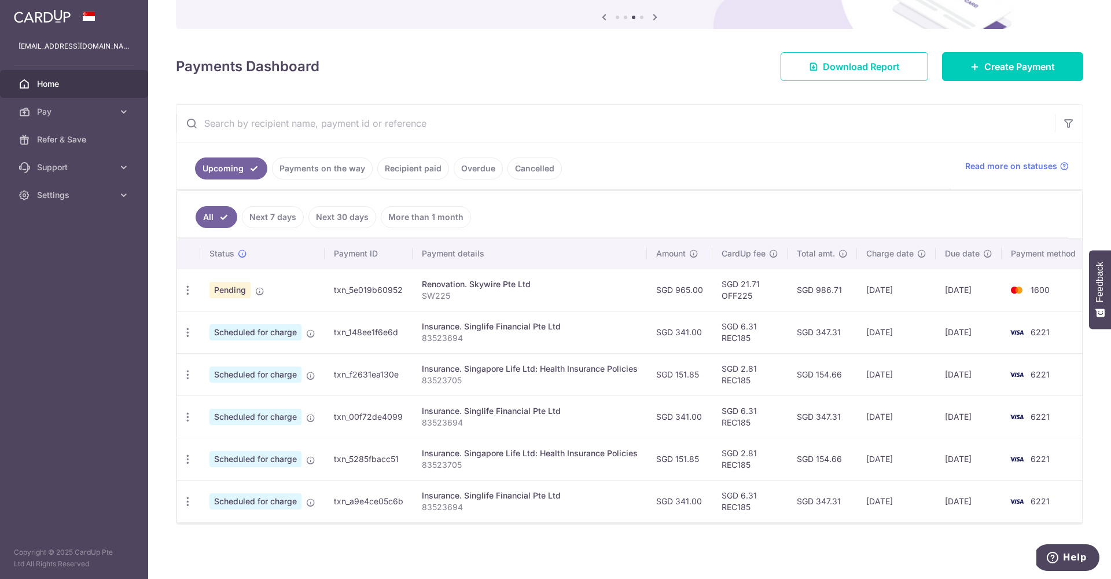
click at [430, 169] on link "Recipient paid" at bounding box center [413, 168] width 72 height 22
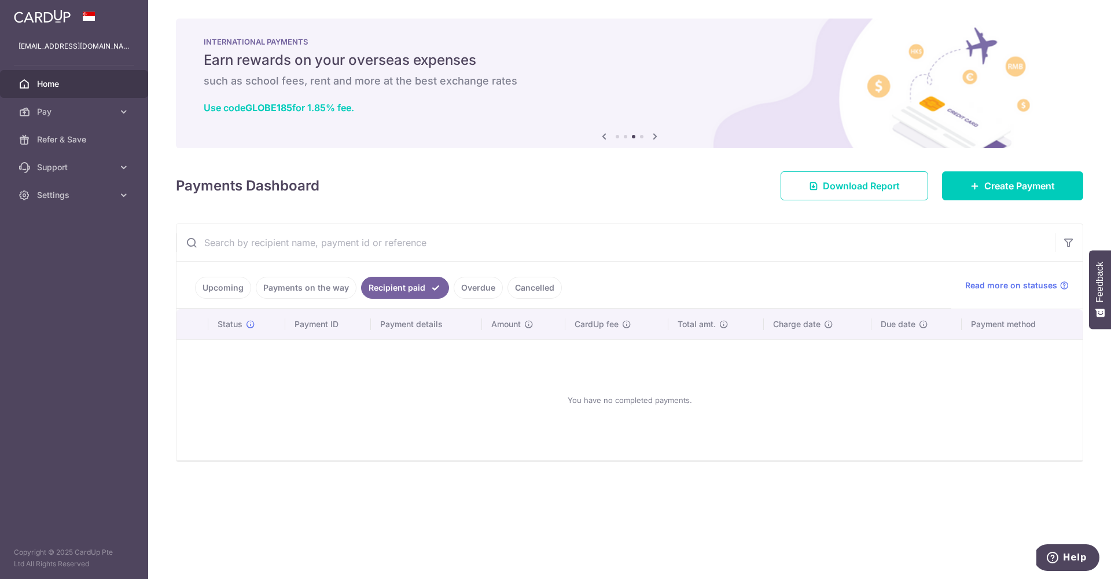
scroll to position [0, 0]
click at [459, 292] on link "Overdue" at bounding box center [478, 288] width 49 height 22
click at [518, 288] on link "Cancelled" at bounding box center [535, 288] width 54 height 22
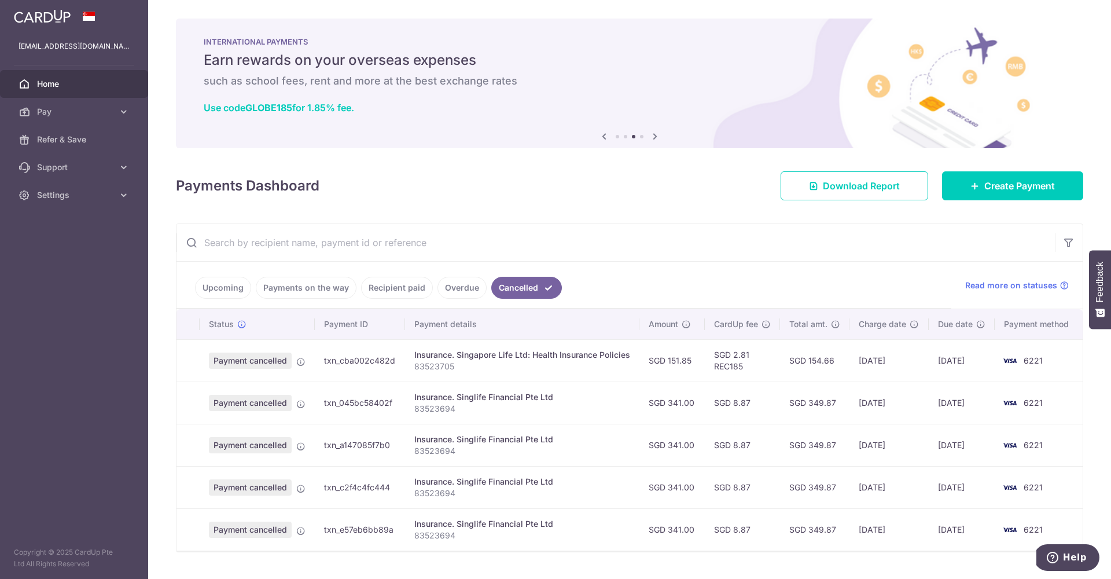
scroll to position [20, 0]
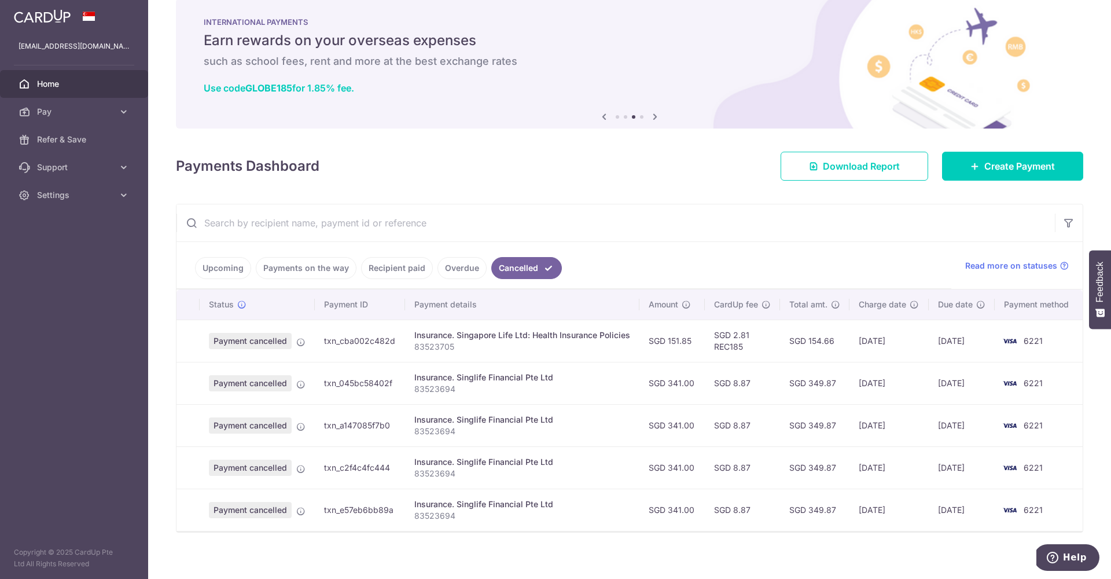
drag, startPoint x: 263, startPoint y: 340, endPoint x: 283, endPoint y: 339, distance: 20.3
click at [263, 340] on span "Payment cancelled" at bounding box center [250, 341] width 83 height 16
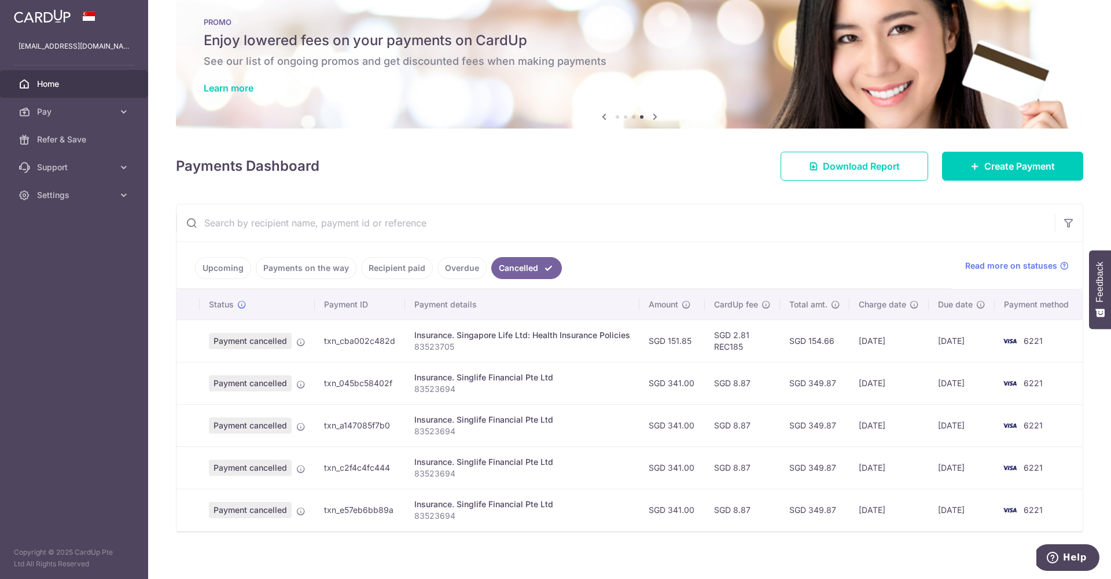
click at [294, 277] on link "Payments on the way" at bounding box center [306, 268] width 101 height 22
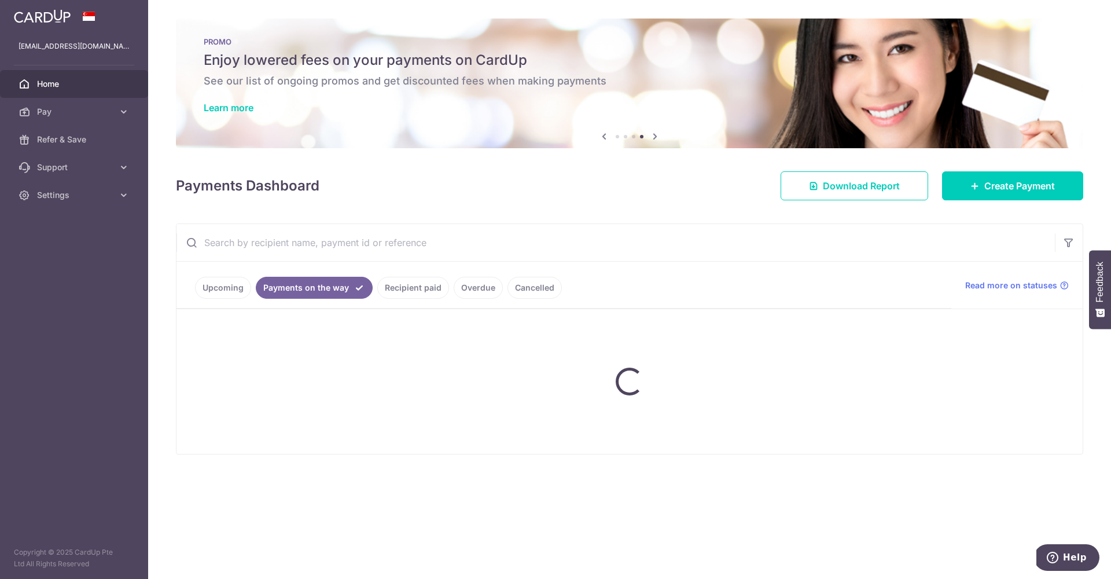
scroll to position [0, 0]
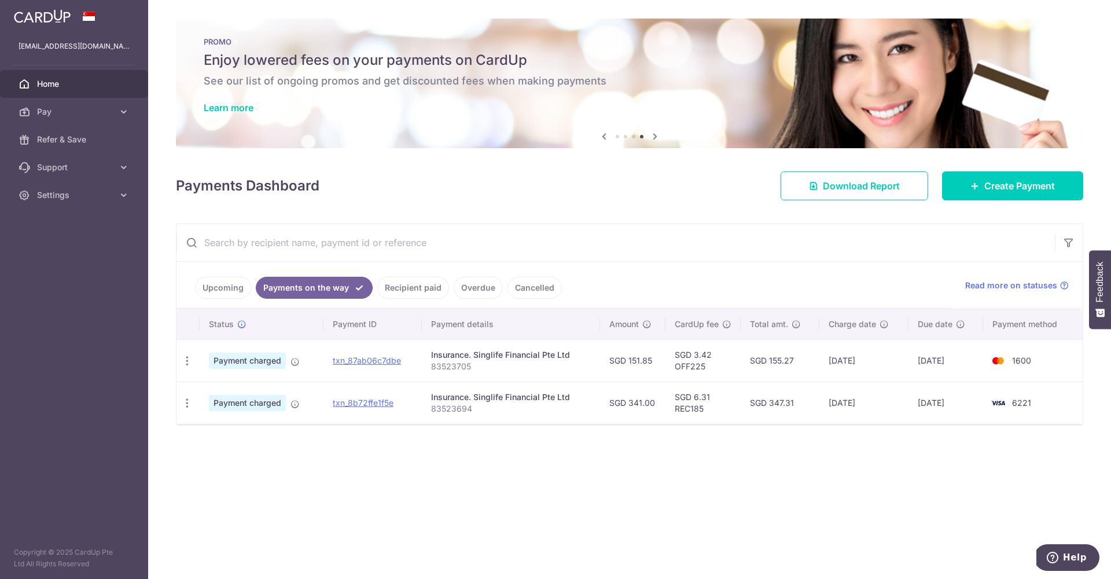
click at [226, 280] on link "Upcoming" at bounding box center [223, 288] width 56 height 22
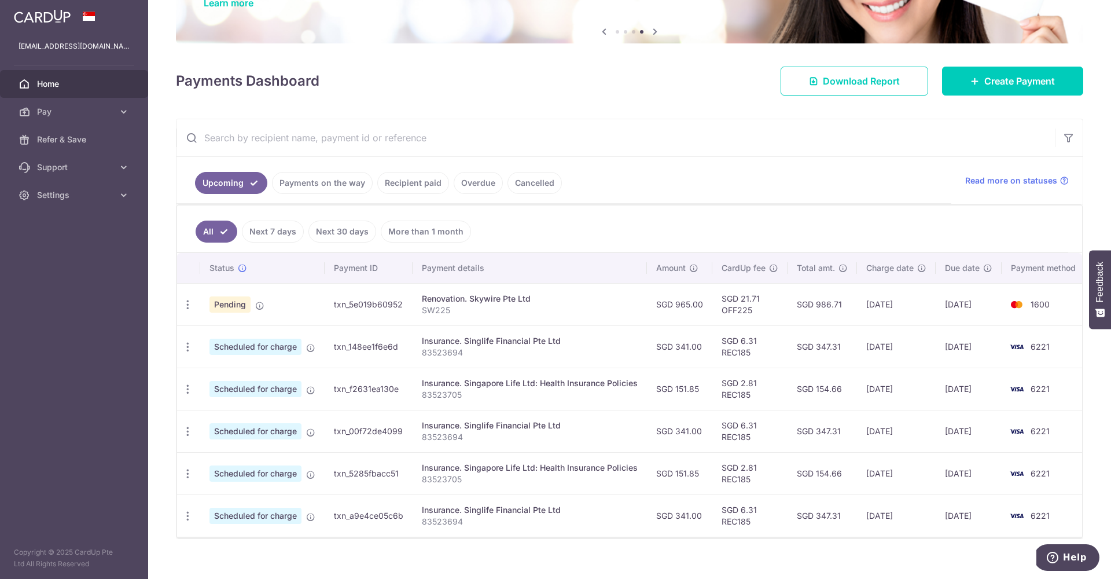
scroll to position [119, 0]
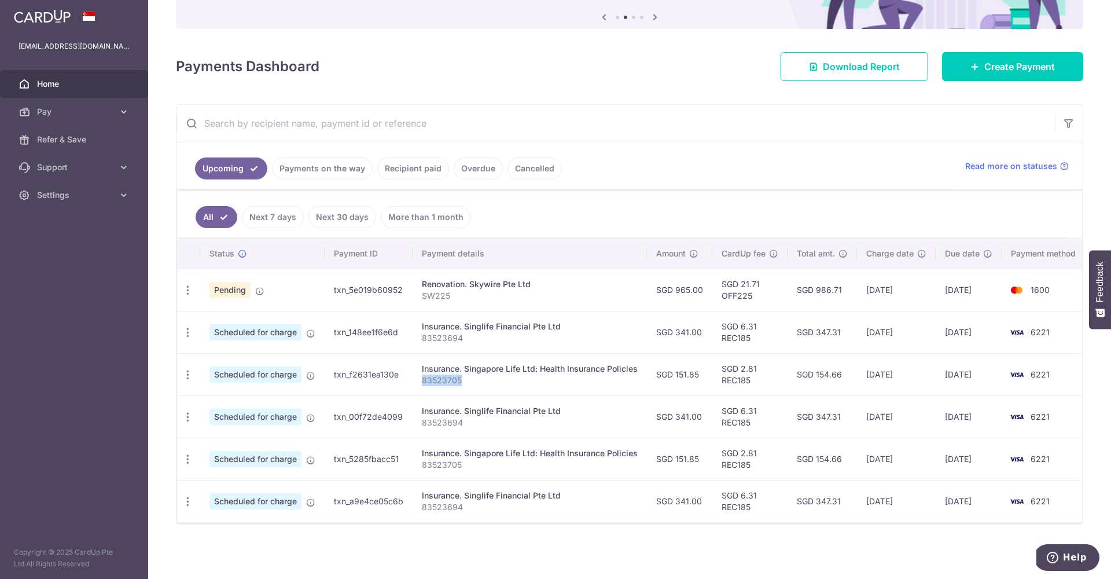
drag, startPoint x: 468, startPoint y: 384, endPoint x: 420, endPoint y: 383, distance: 48.0
click at [420, 383] on td "Insurance. Singapore Life Ltd: Health Insurance Policies 83523705" at bounding box center [530, 374] width 234 height 42
copy p "83523705"
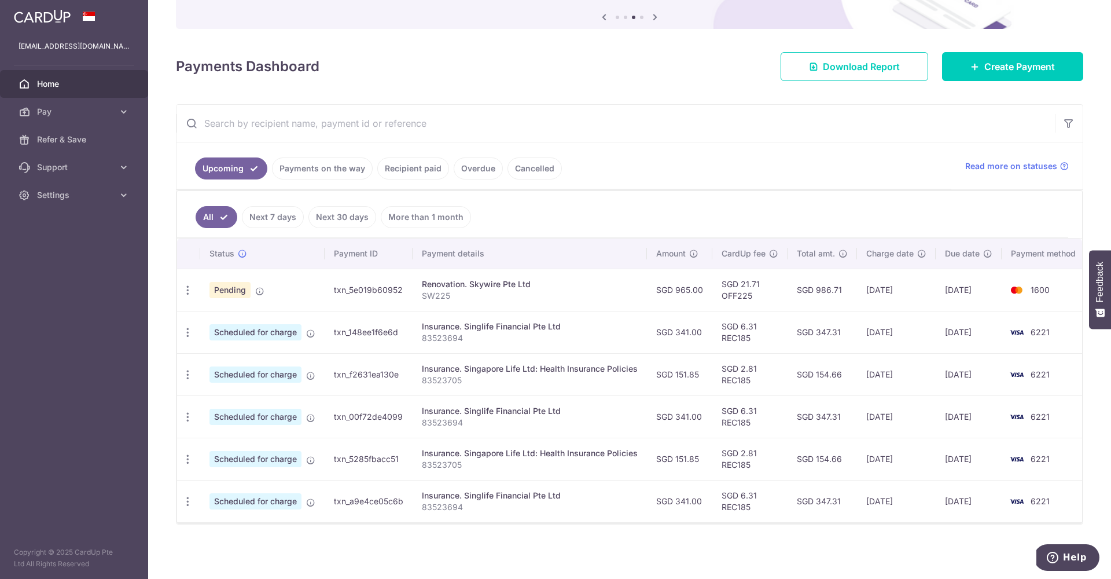
click at [335, 167] on link "Payments on the way" at bounding box center [322, 168] width 101 height 22
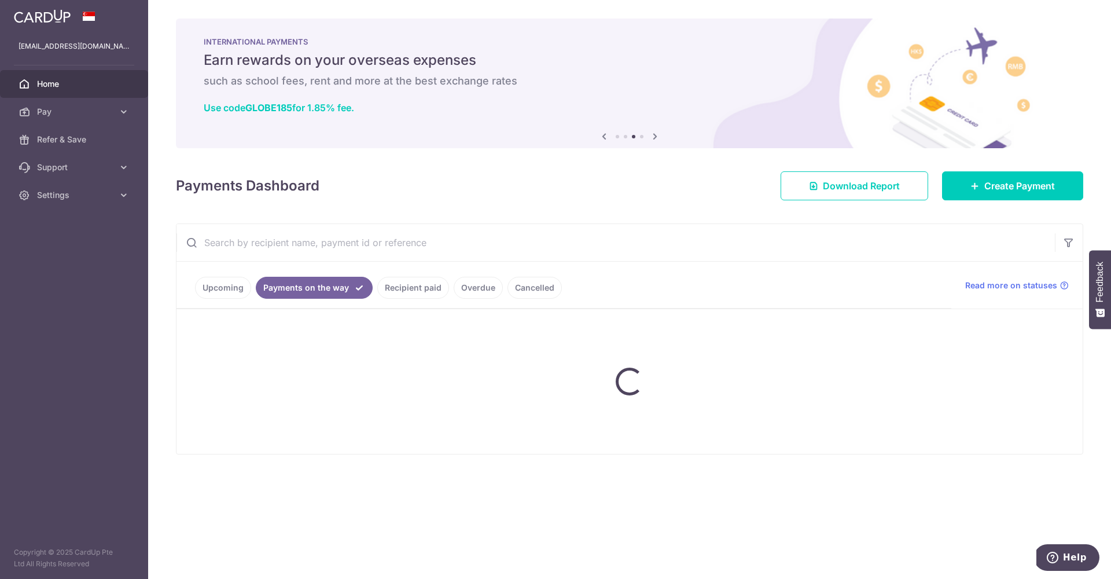
scroll to position [0, 0]
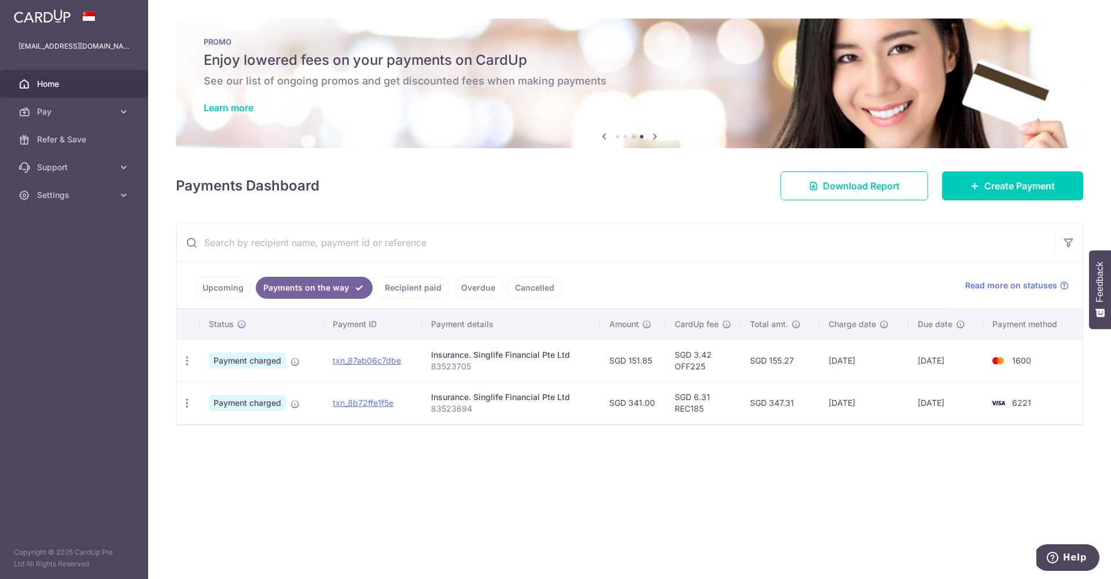
click at [241, 290] on link "Upcoming" at bounding box center [223, 288] width 56 height 22
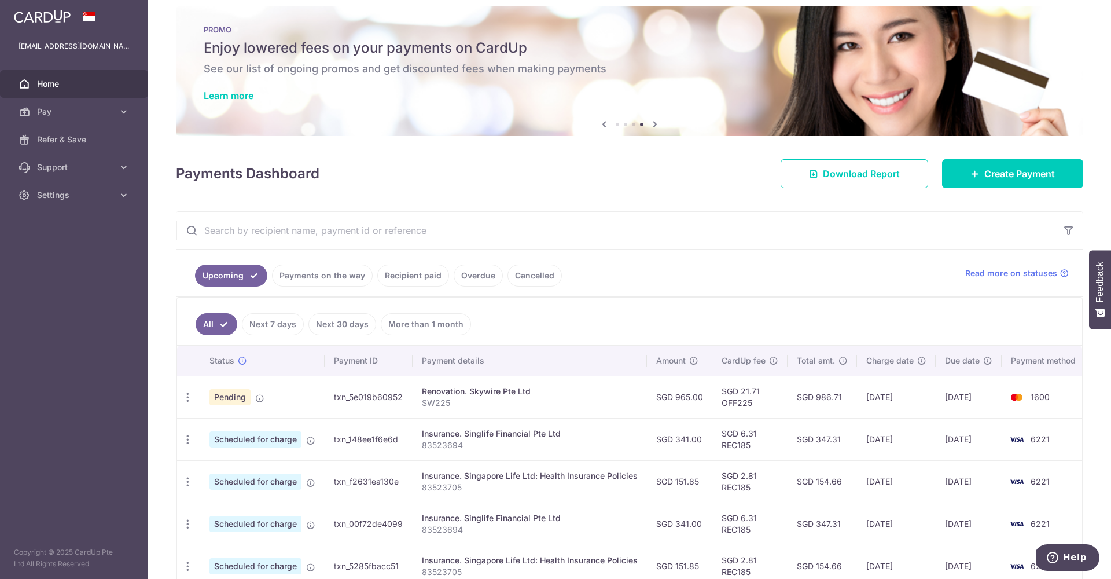
scroll to position [14, 0]
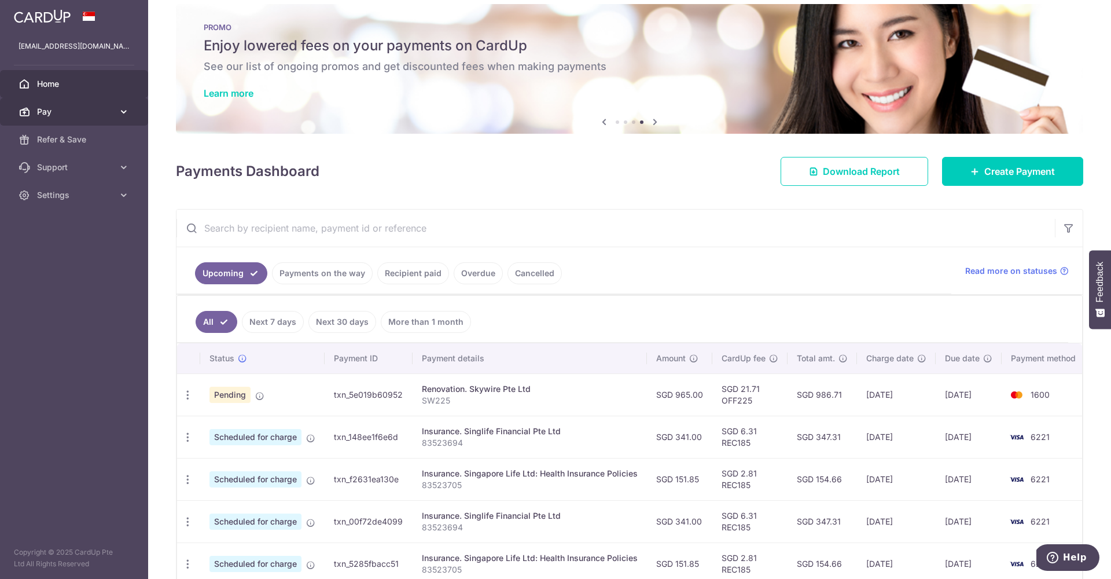
click at [95, 104] on link "Pay" at bounding box center [74, 112] width 148 height 28
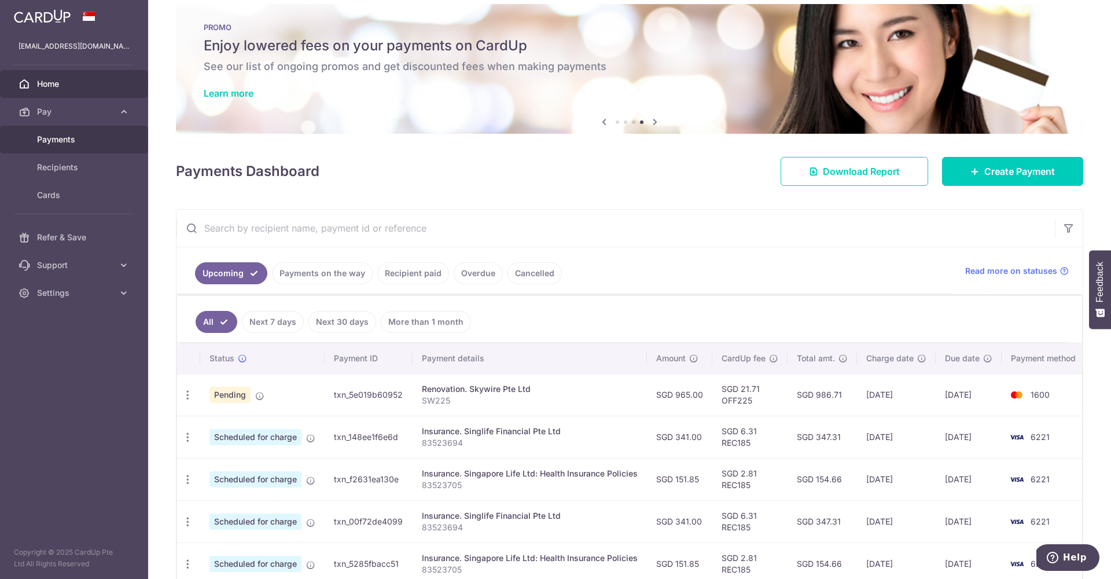
click at [89, 148] on link "Payments" at bounding box center [74, 140] width 148 height 28
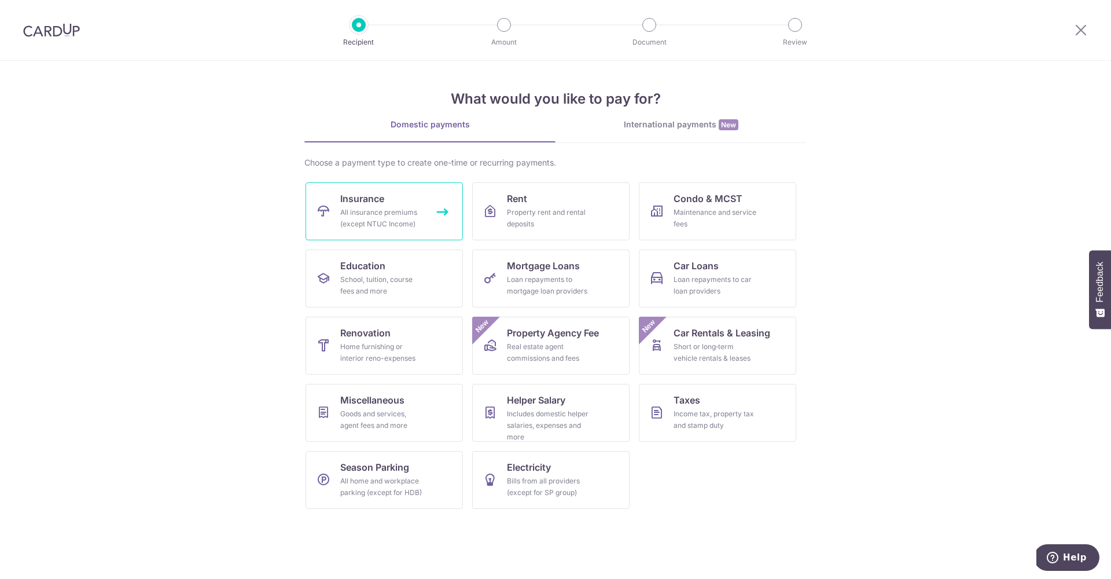
click at [376, 219] on div "All insurance premiums (except NTUC Income)" at bounding box center [381, 218] width 83 height 23
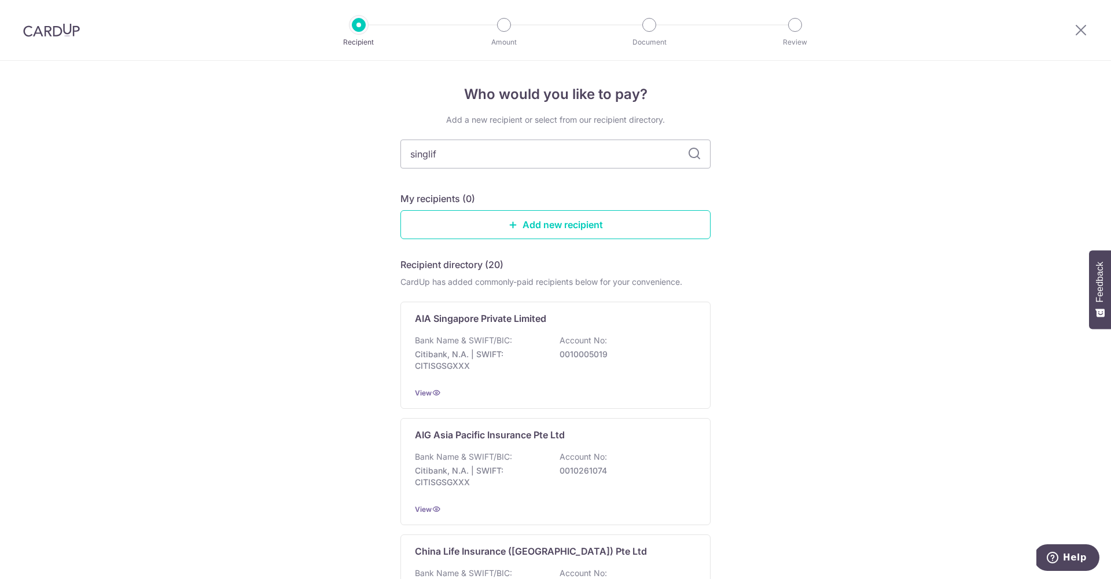
type input "singlife"
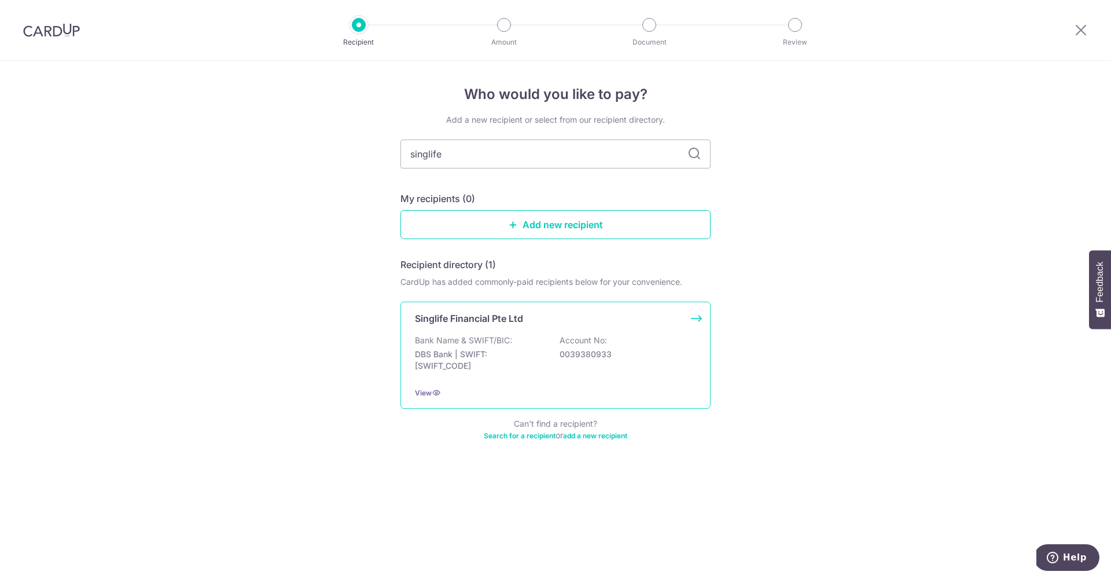
drag, startPoint x: 454, startPoint y: 199, endPoint x: 524, endPoint y: 345, distance: 162.1
click at [524, 345] on div "Bank Name & SWIFT/BIC: DBS Bank | SWIFT: DBSSSGSGXXX Account No: 0039380933" at bounding box center [555, 356] width 281 height 43
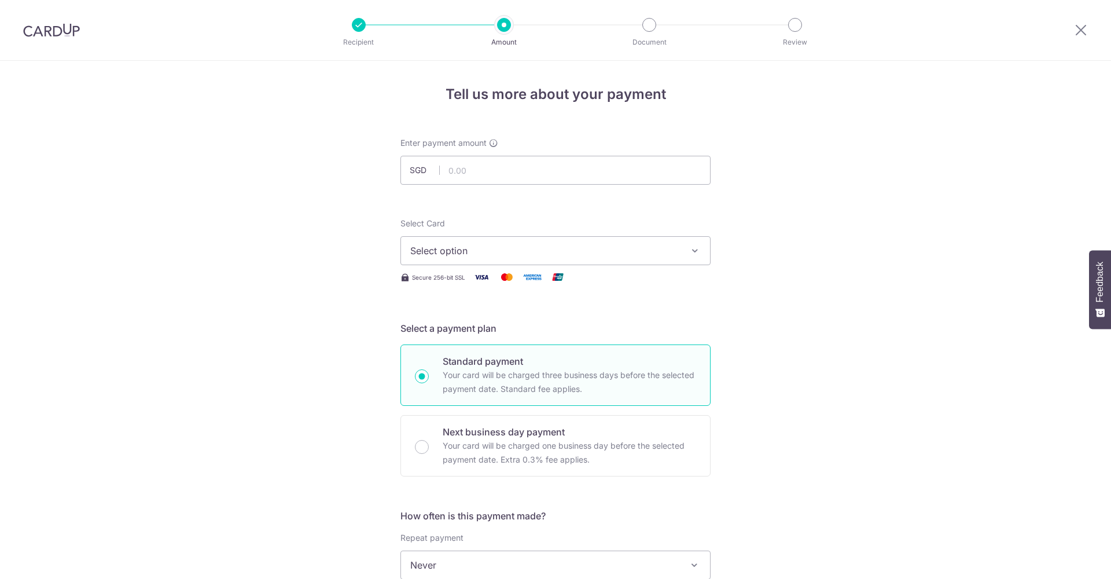
scroll to position [53, 0]
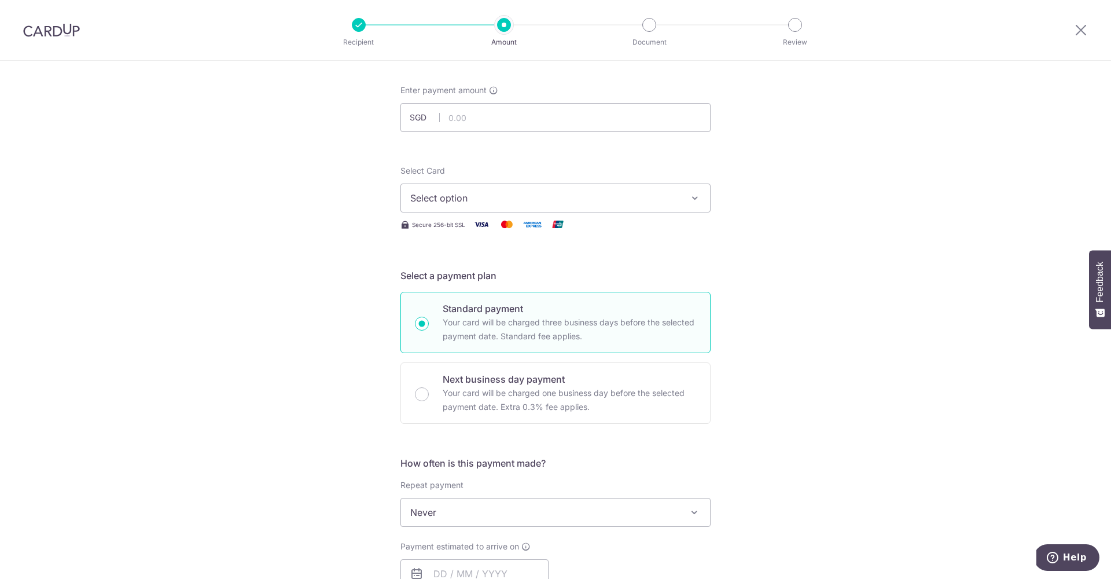
click at [483, 205] on button "Select option" at bounding box center [556, 197] width 310 height 29
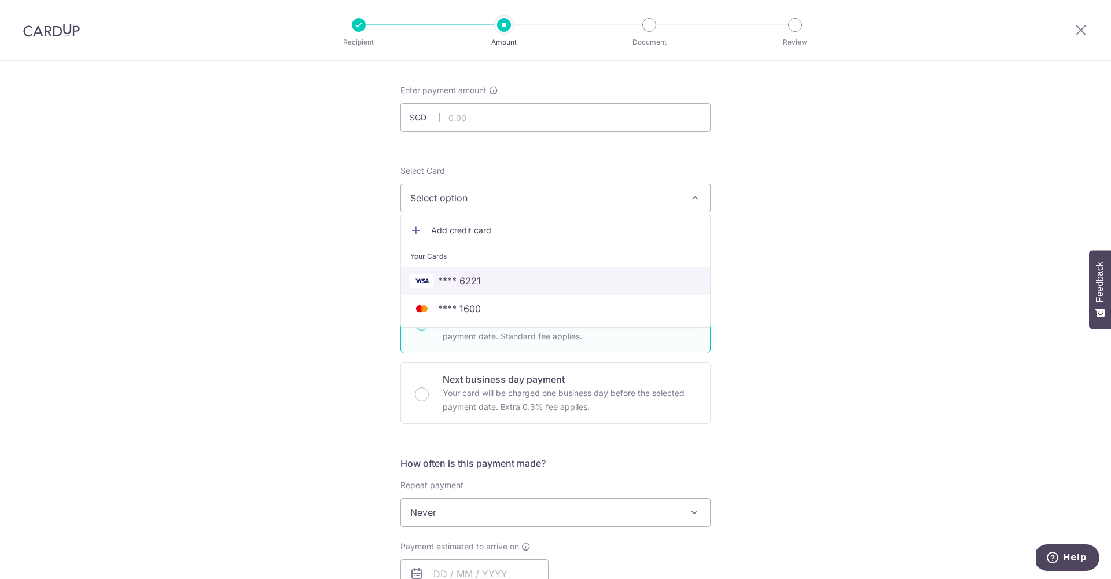
click at [467, 282] on span "**** 6221" at bounding box center [459, 281] width 43 height 14
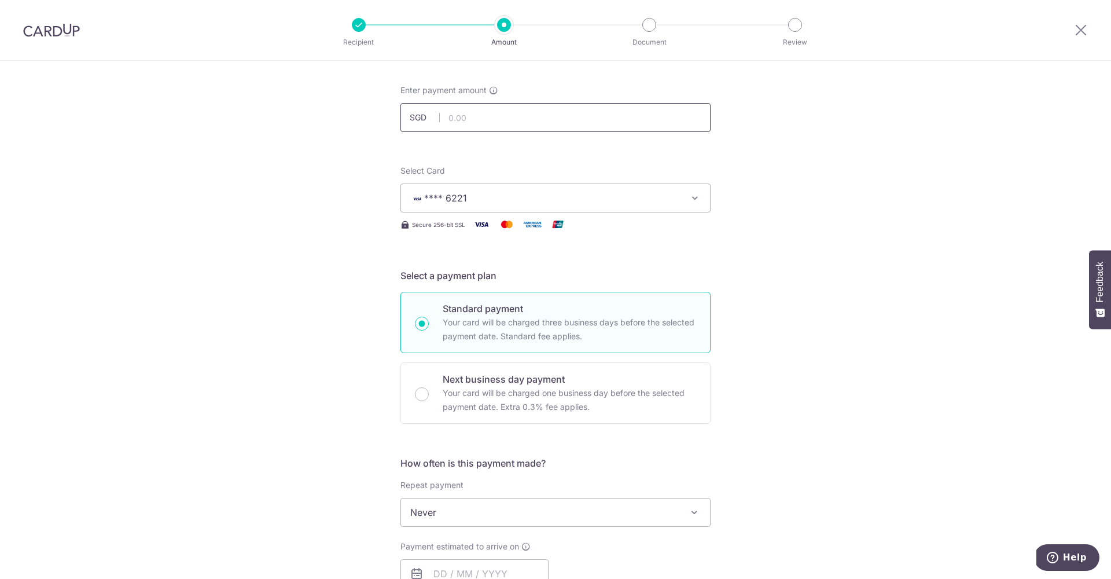
click at [458, 117] on input "text" at bounding box center [556, 117] width 310 height 29
type input "151.85"
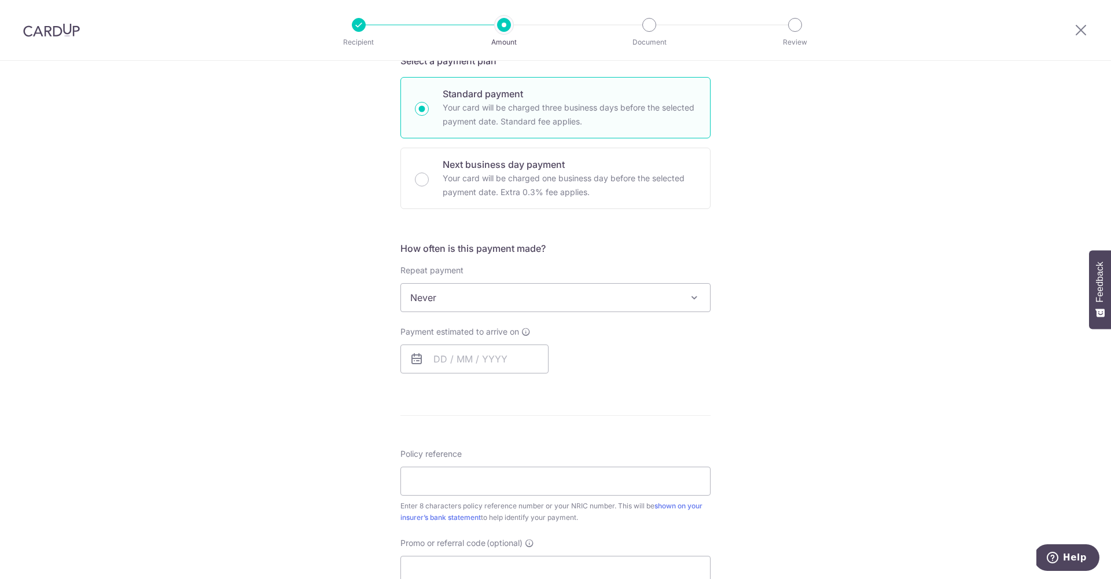
click at [452, 302] on span "Never" at bounding box center [555, 298] width 309 height 28
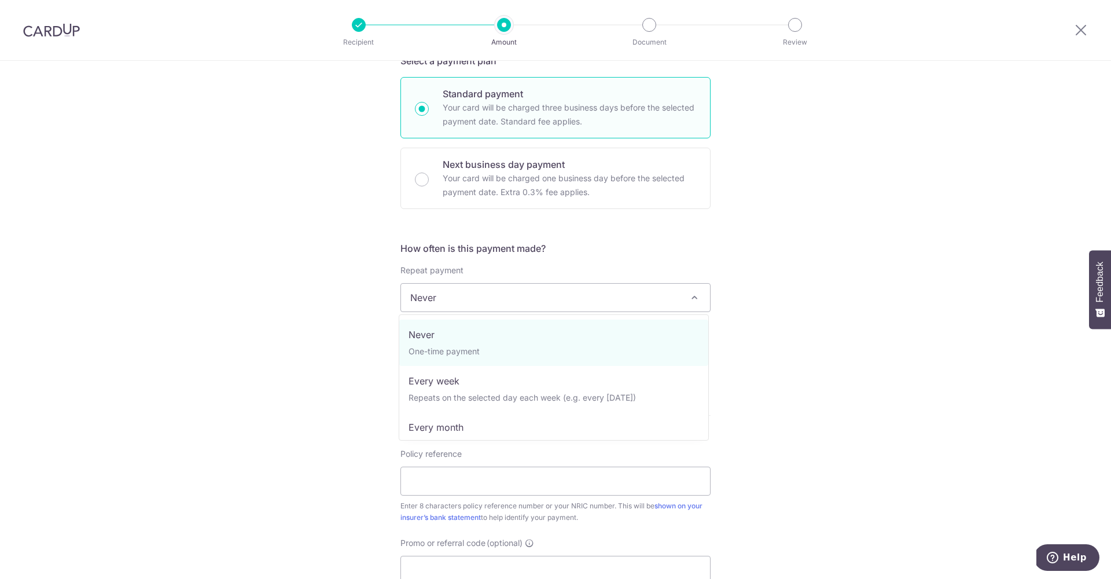
click at [458, 299] on span "Never" at bounding box center [555, 298] width 309 height 28
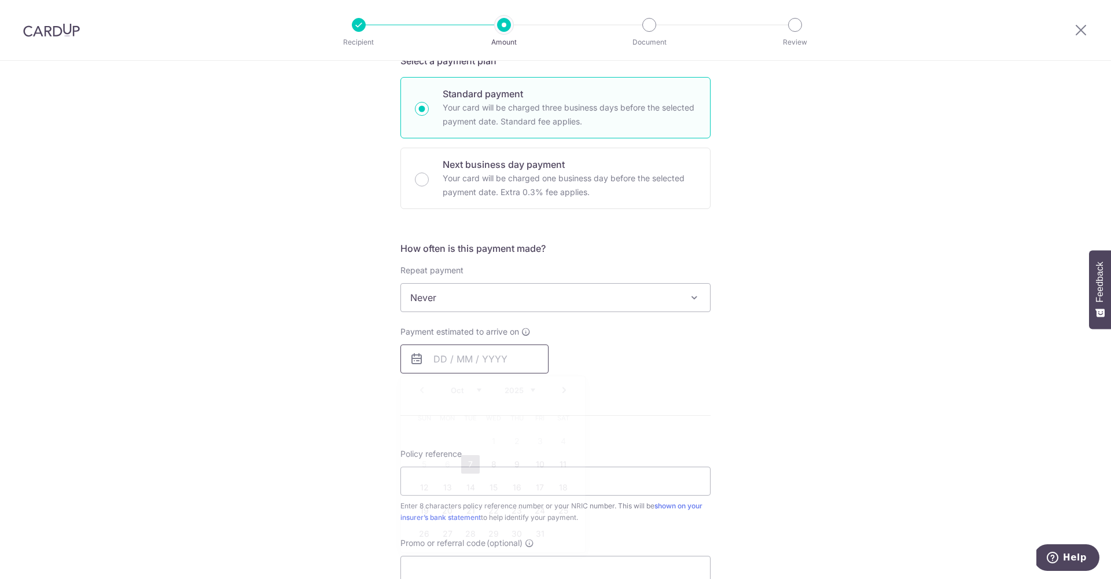
click at [453, 358] on input "text" at bounding box center [475, 358] width 148 height 29
click at [563, 391] on link "Next" at bounding box center [564, 390] width 14 height 14
click at [559, 441] on link "1" at bounding box center [563, 441] width 19 height 19
type input "[DATE]"
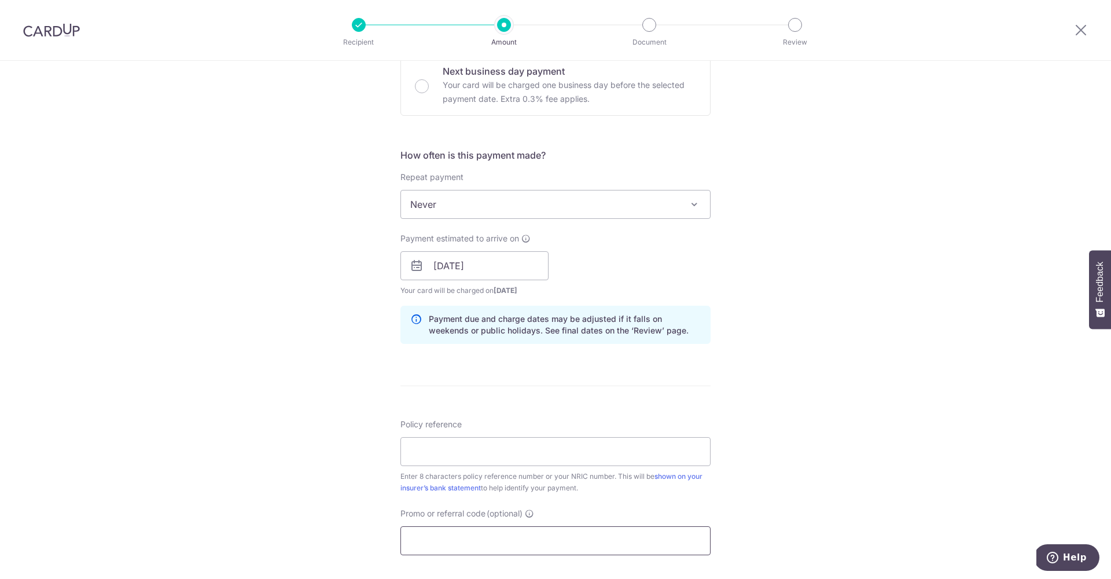
scroll to position [462, 0]
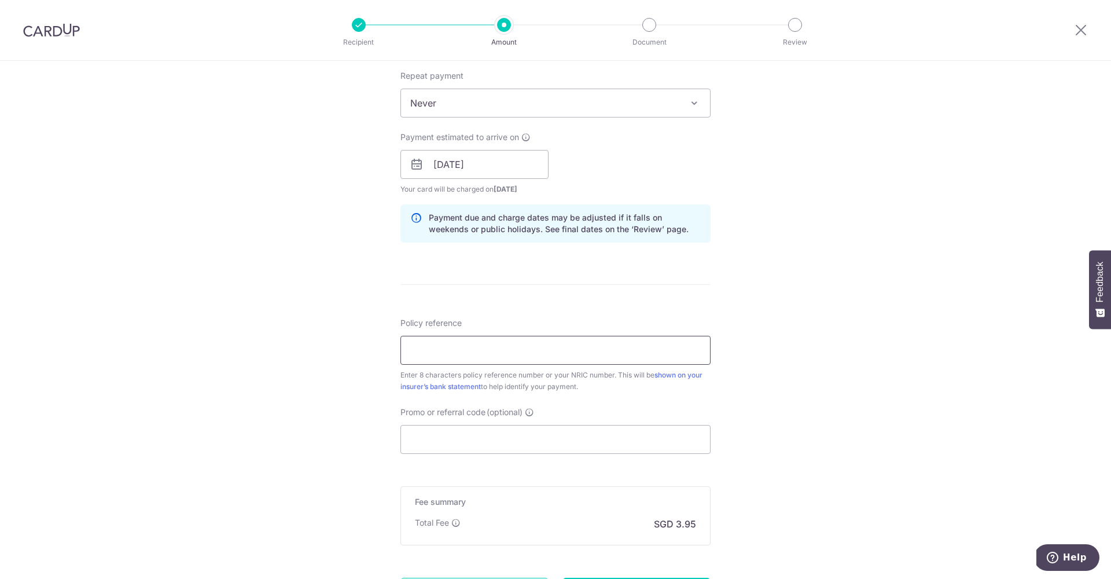
click at [450, 350] on input "Policy reference" at bounding box center [556, 350] width 310 height 29
paste input "83523705"
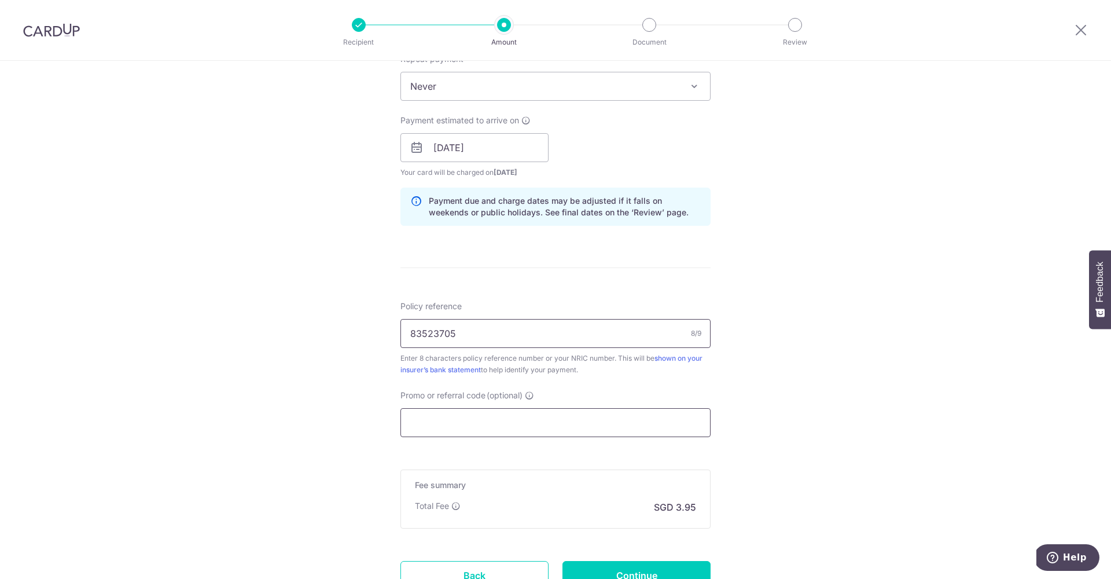
scroll to position [489, 0]
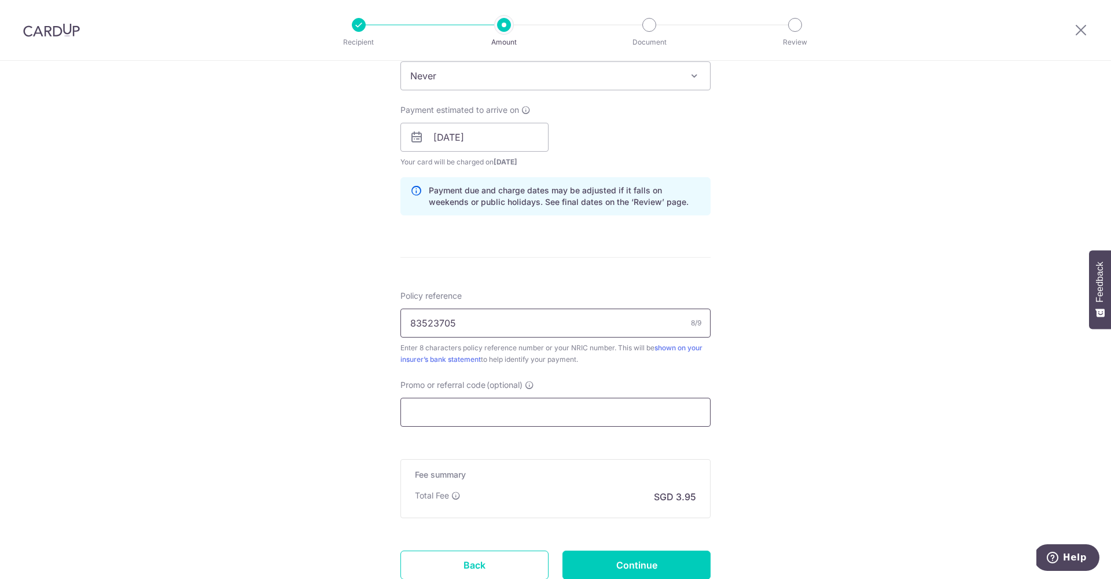
type input "83523705"
click at [481, 404] on input "Promo or referral code (optional)" at bounding box center [556, 412] width 310 height 29
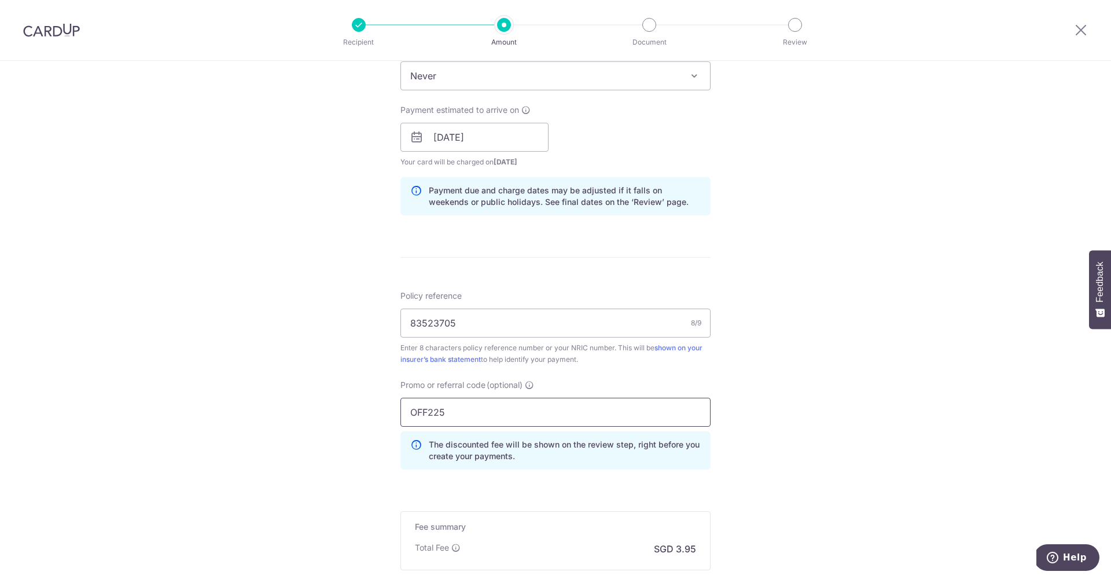
scroll to position [576, 0]
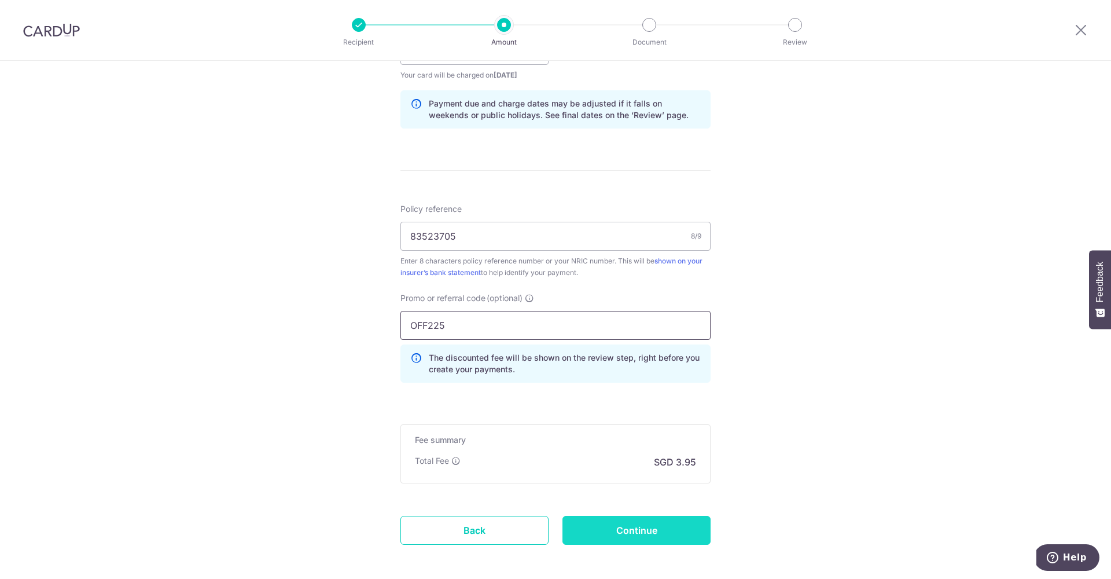
type input "OFF225"
drag, startPoint x: 636, startPoint y: 531, endPoint x: 545, endPoint y: 425, distance: 139.6
click at [545, 425] on form "Enter payment amount SGD 151.85 151.85 Select Card **** 6221 Add credit card Yo…" at bounding box center [556, 69] width 310 height 1016
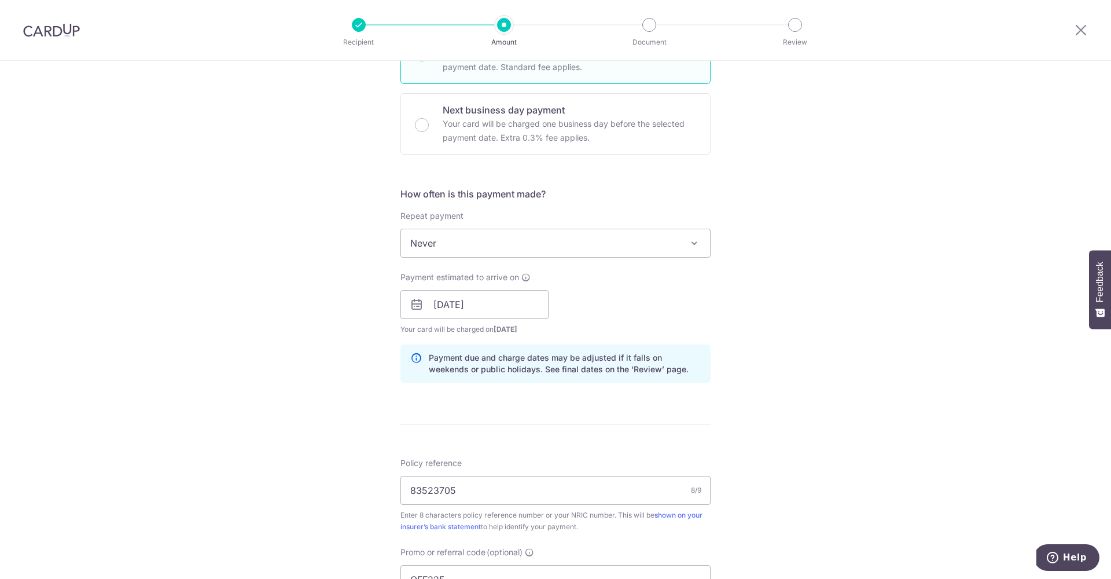
scroll to position [0, 0]
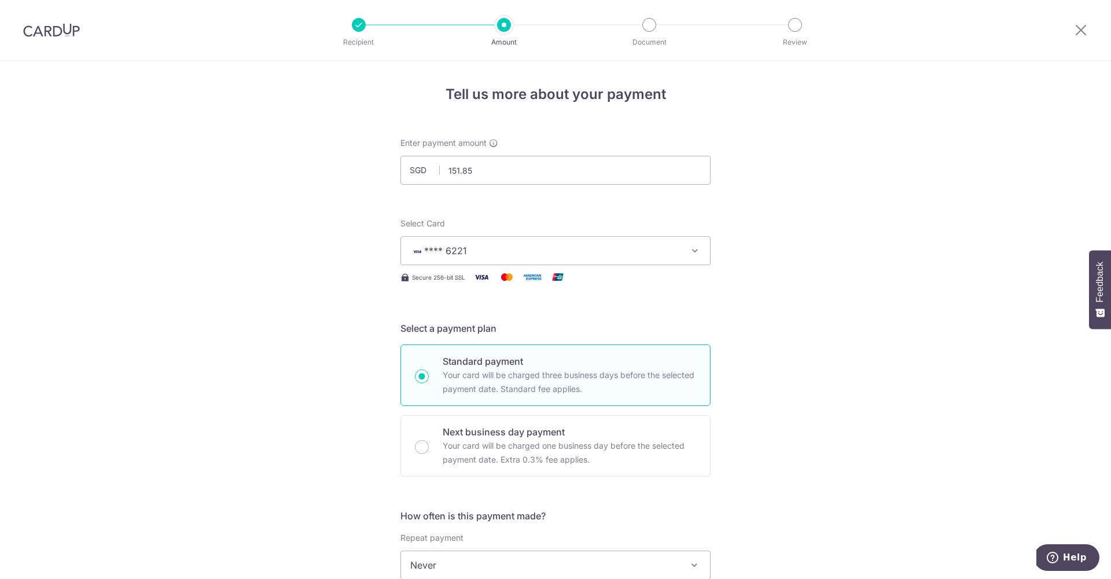
click at [506, 247] on span "**** 6221" at bounding box center [545, 251] width 270 height 14
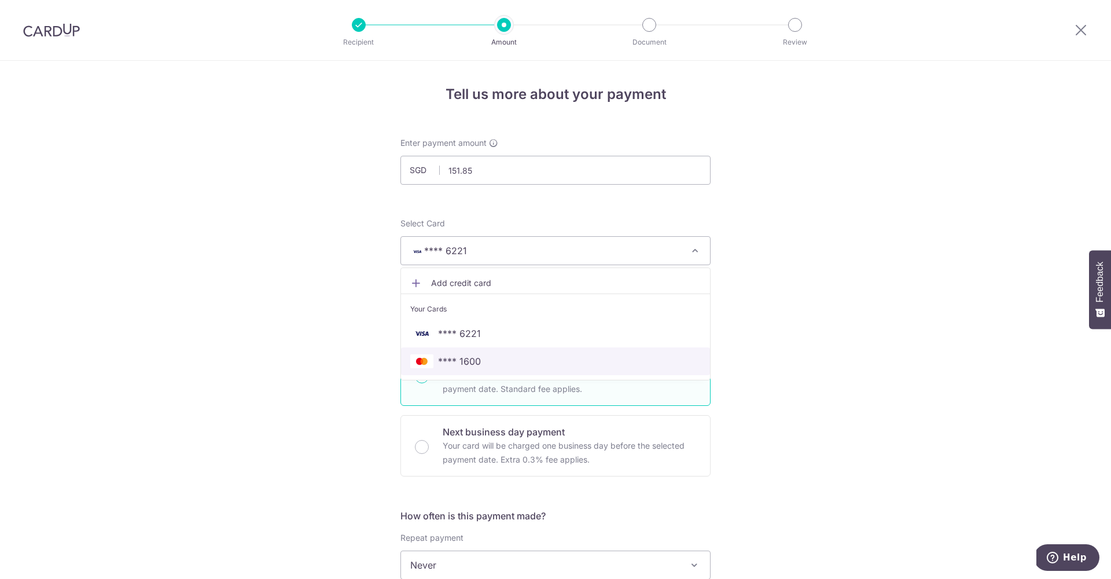
click at [511, 359] on span "**** 1600" at bounding box center [555, 361] width 291 height 14
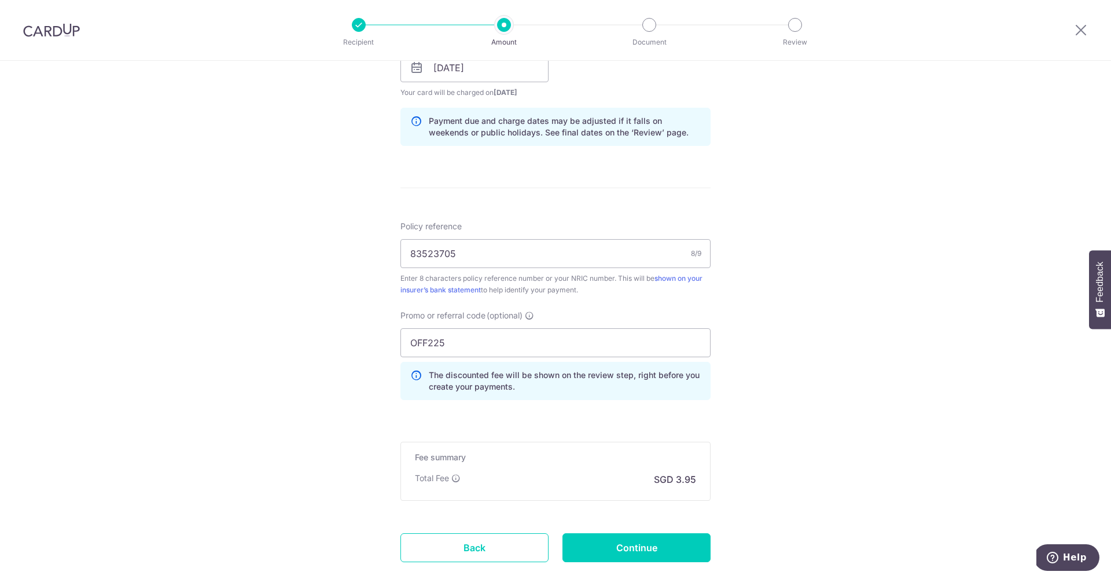
scroll to position [629, 0]
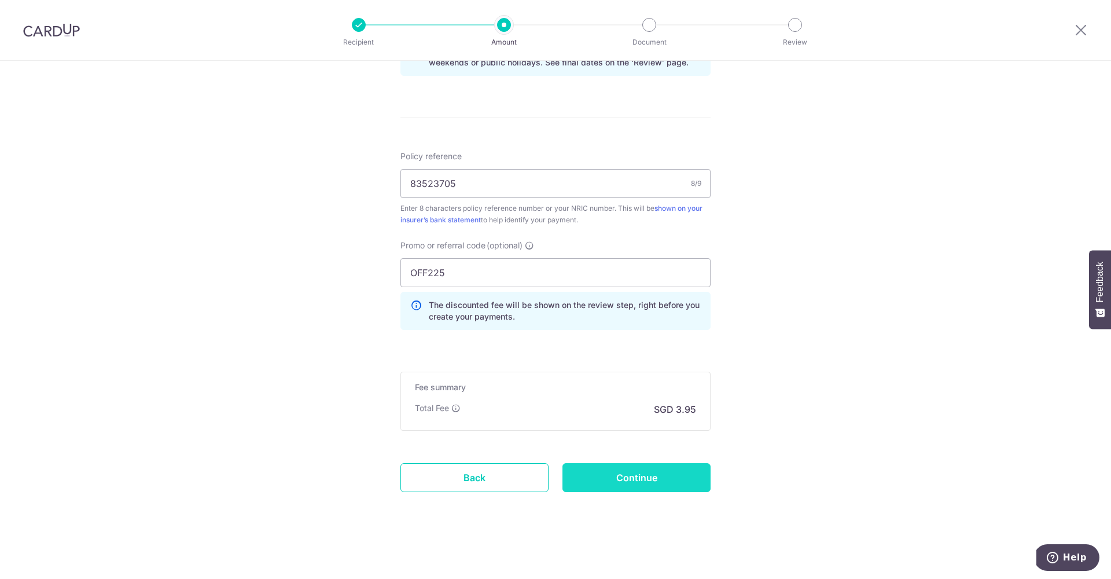
click at [629, 484] on input "Continue" at bounding box center [637, 477] width 148 height 29
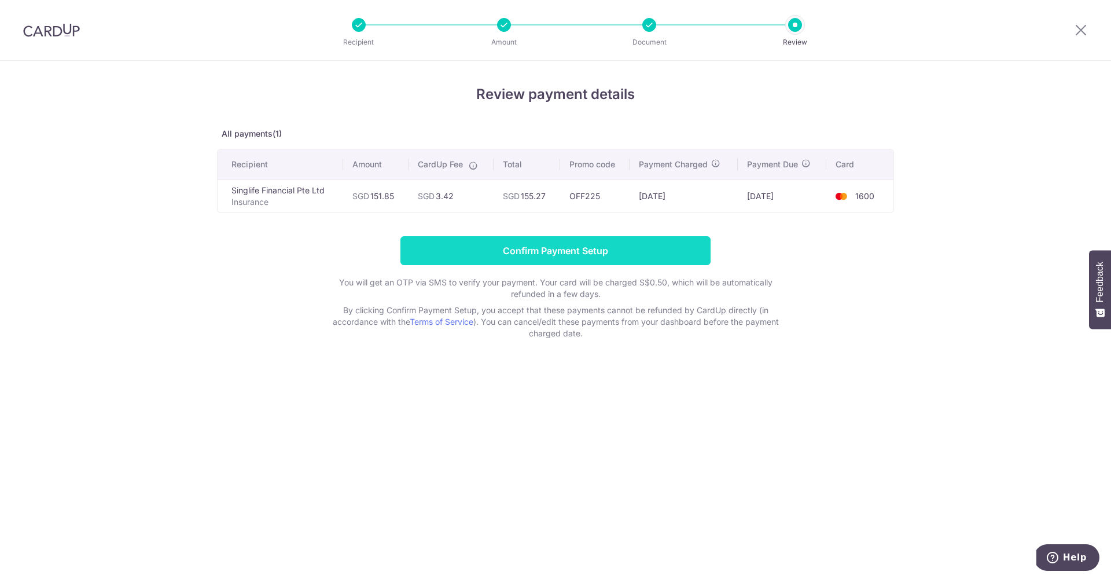
click at [435, 255] on input "Confirm Payment Setup" at bounding box center [556, 250] width 310 height 29
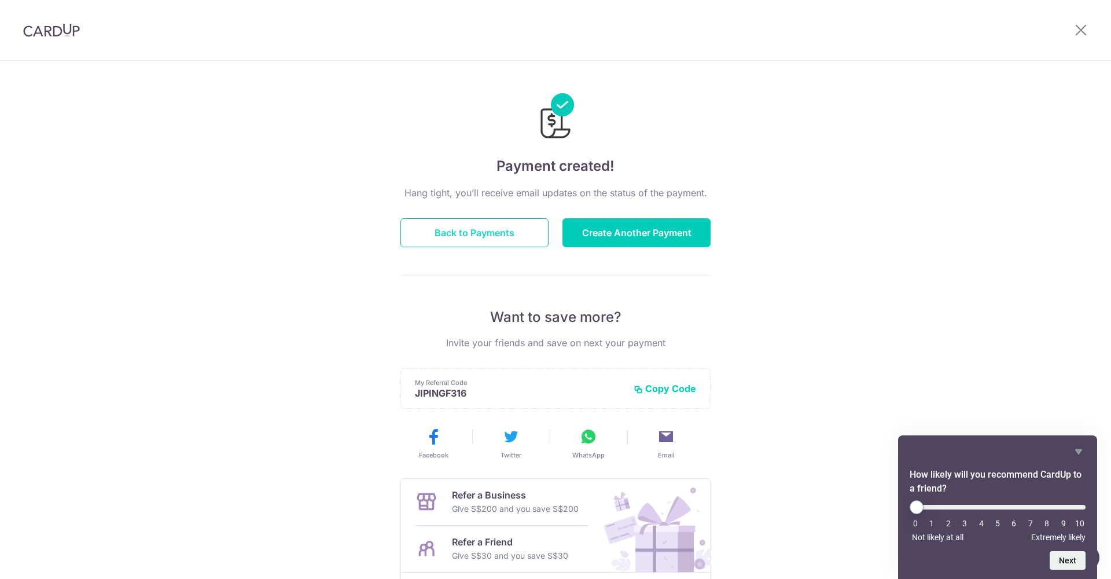
click at [508, 234] on button "Back to Payments" at bounding box center [475, 232] width 148 height 29
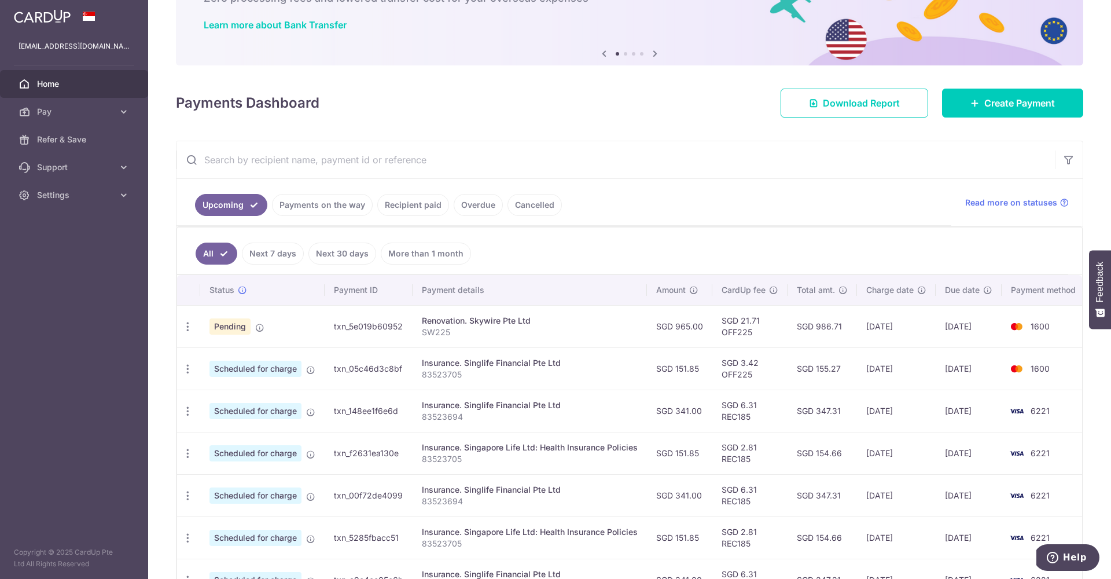
scroll to position [165, 0]
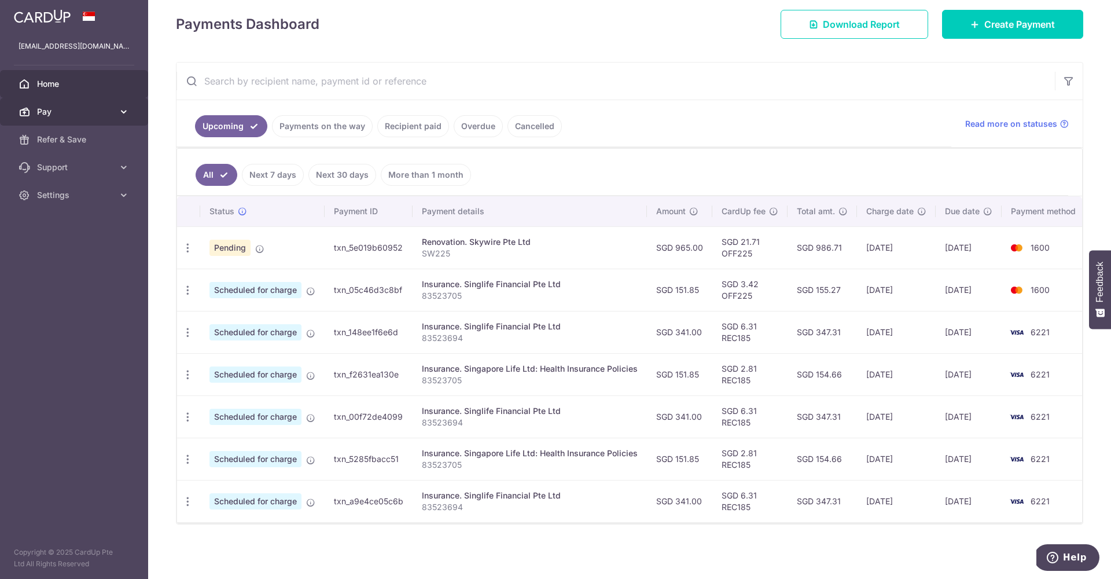
click at [109, 116] on span "Pay" at bounding box center [75, 112] width 76 height 12
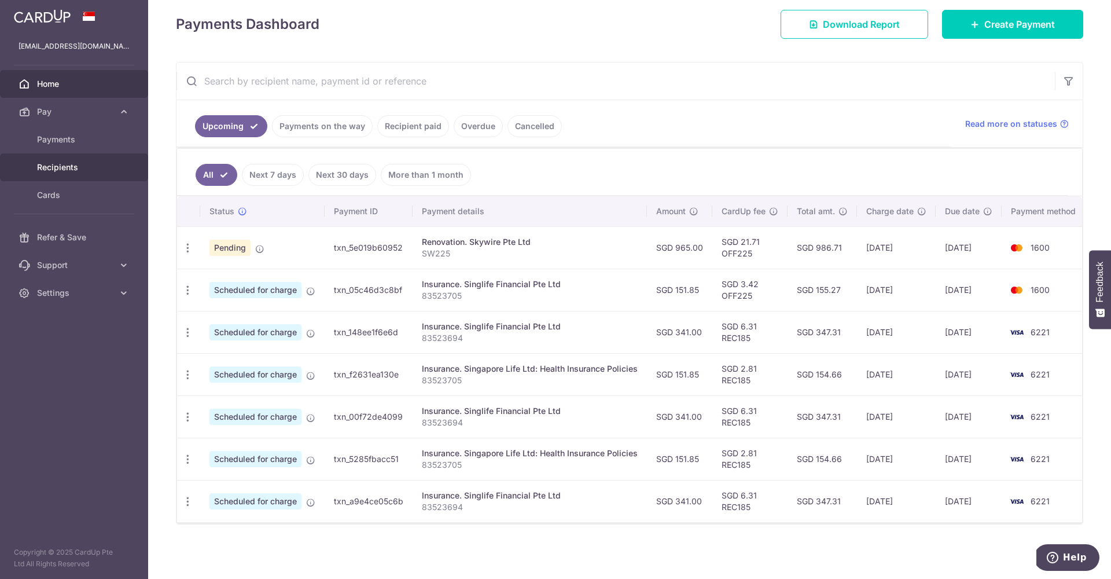
click at [102, 163] on span "Recipients" at bounding box center [75, 167] width 76 height 12
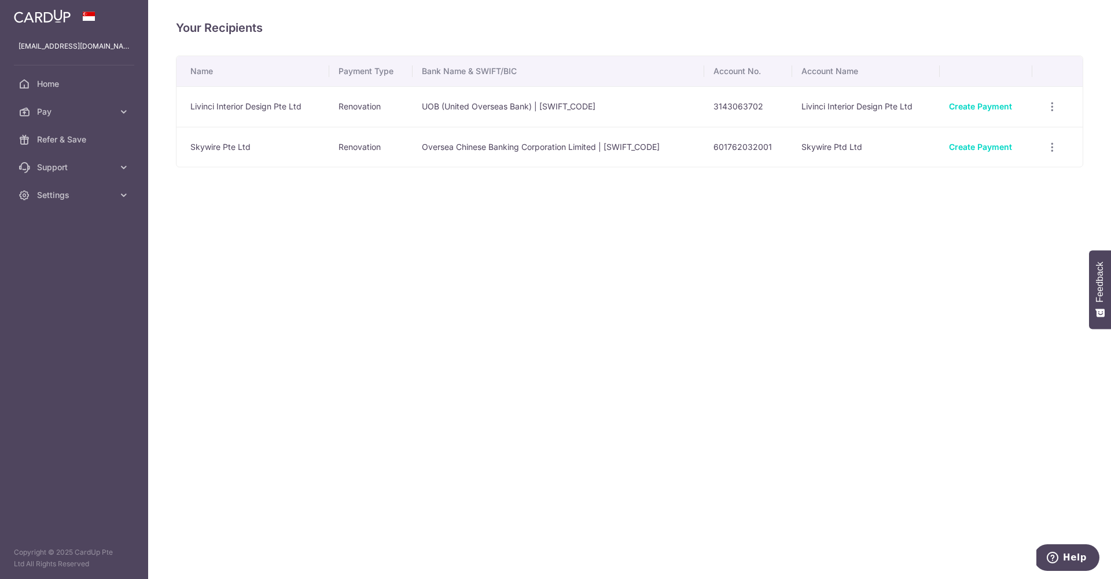
click at [435, 106] on td "UOB (United Overseas Bank) | UOVBSGSGXXX" at bounding box center [559, 106] width 292 height 41
click at [1047, 108] on icon "button" at bounding box center [1053, 107] width 12 height 12
click at [1004, 133] on span "View/Edit" at bounding box center [1013, 139] width 79 height 14
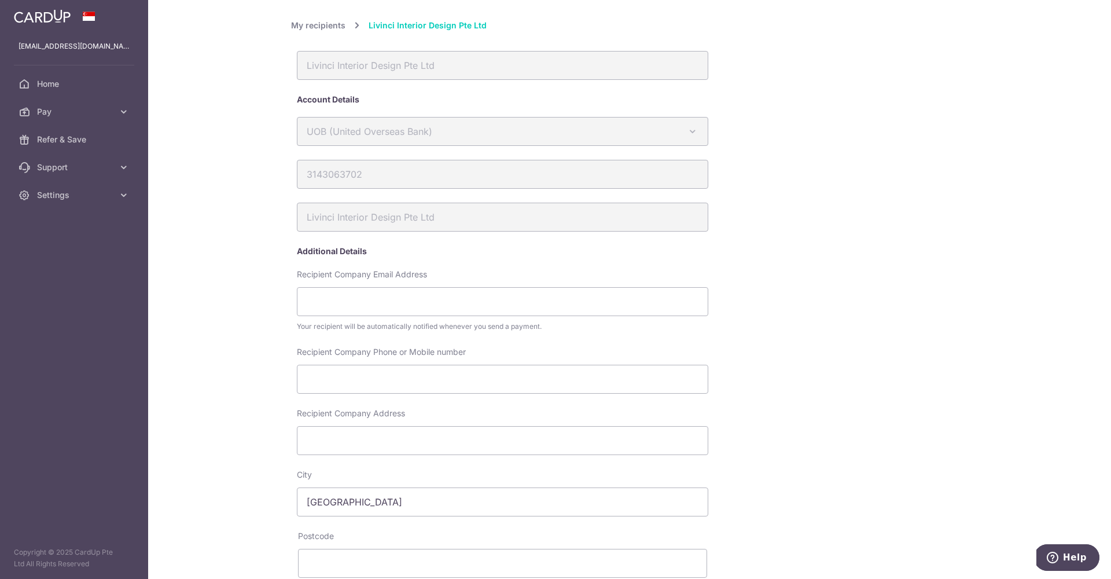
click at [332, 25] on link "My recipients" at bounding box center [318, 26] width 54 height 14
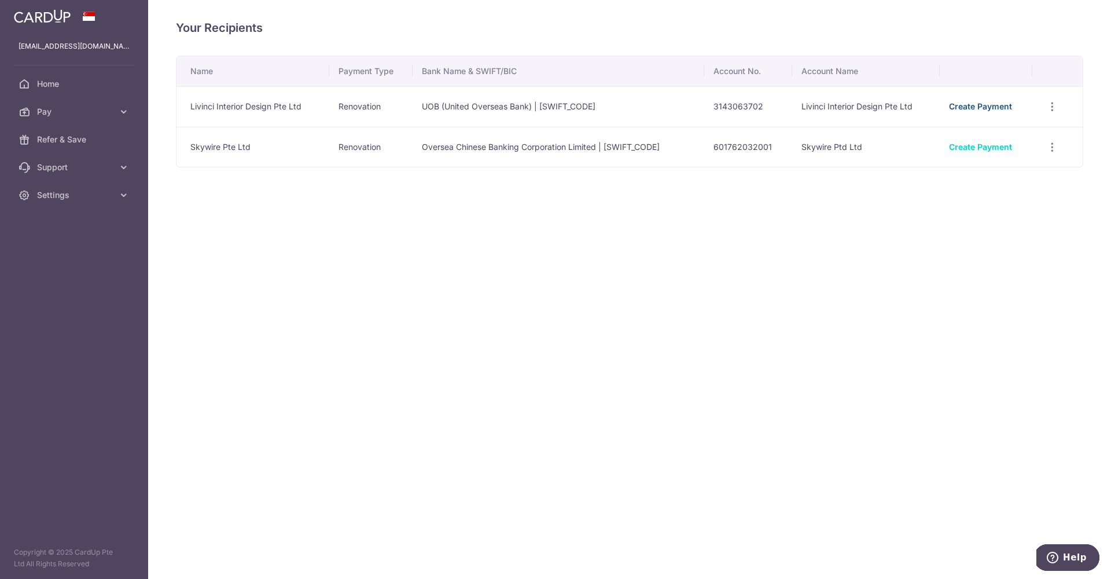
click at [966, 106] on link "Create Payment" at bounding box center [980, 106] width 63 height 10
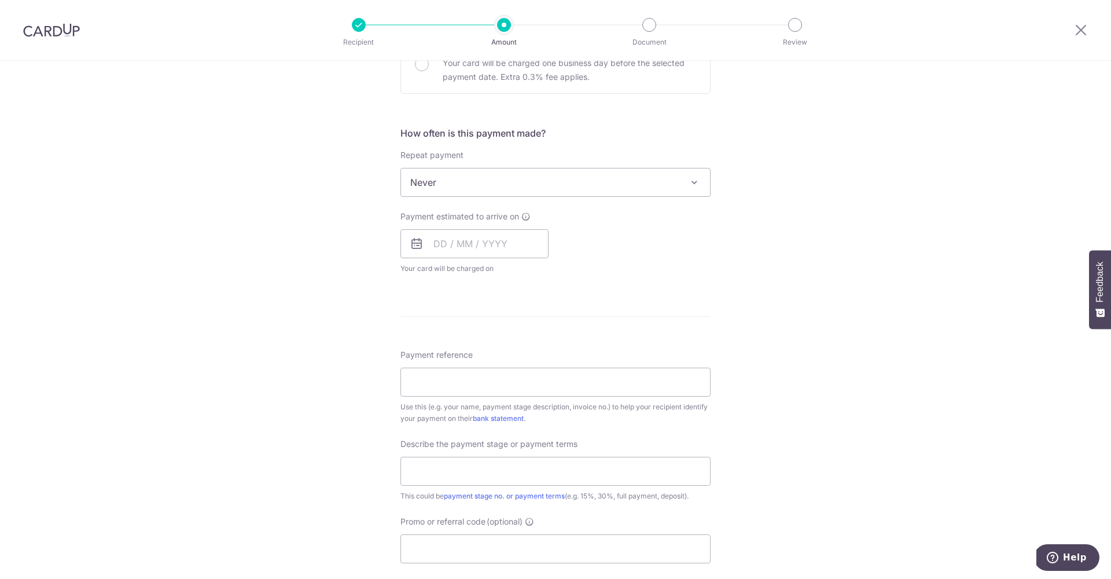
scroll to position [397, 0]
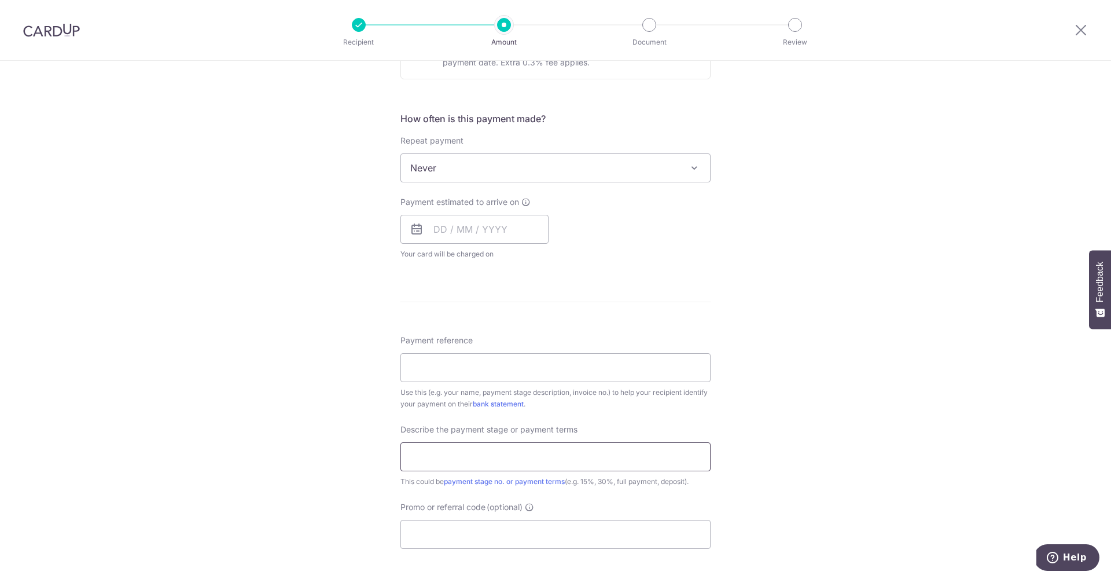
click at [512, 451] on input "text" at bounding box center [556, 456] width 310 height 29
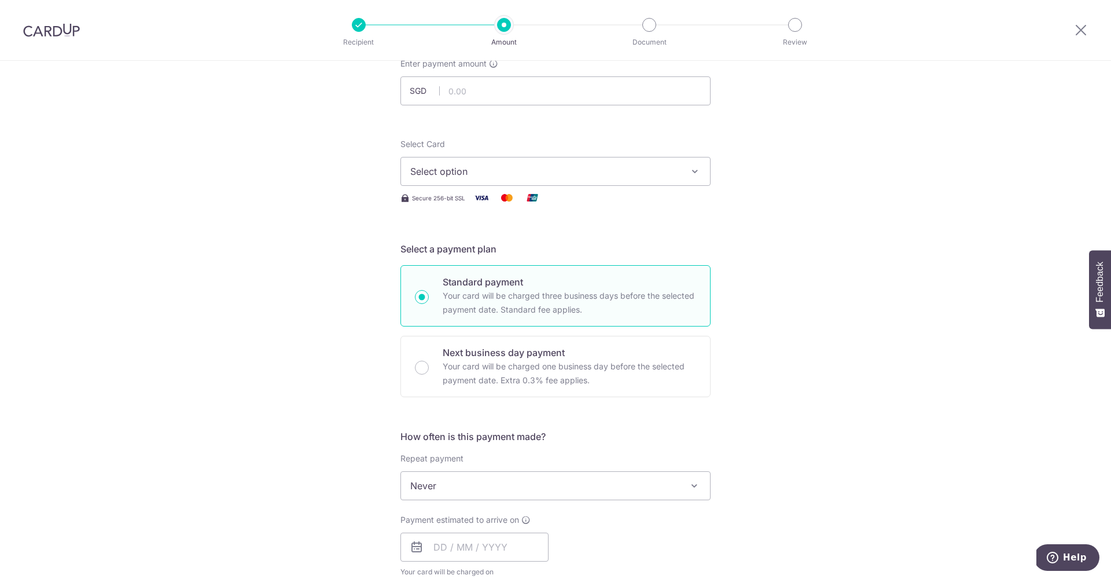
scroll to position [0, 0]
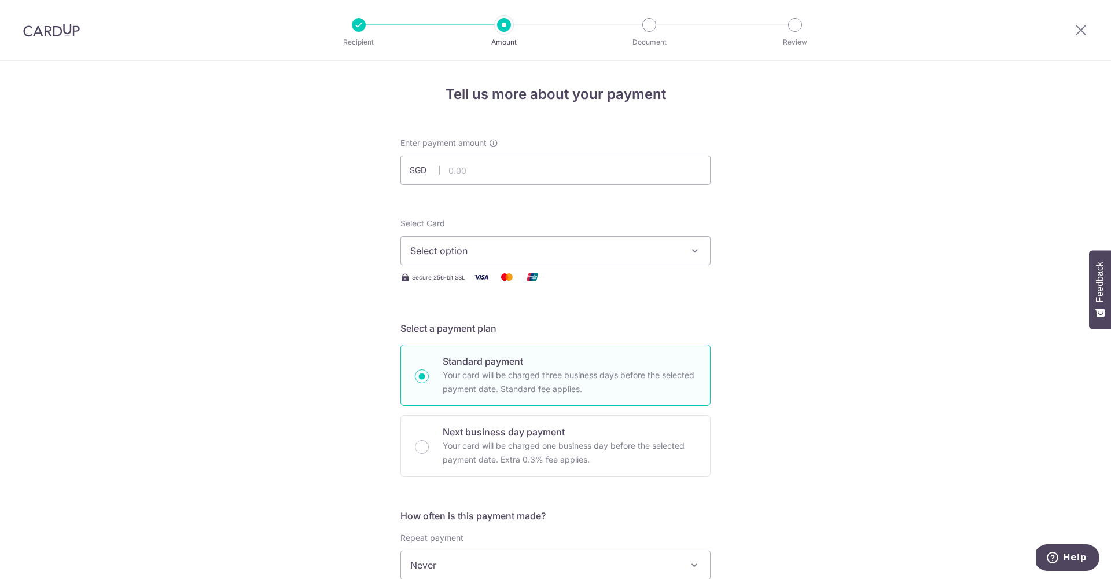
type input "95%"
click at [1089, 27] on div at bounding box center [1081, 30] width 60 height 60
click at [1081, 28] on icon at bounding box center [1081, 30] width 14 height 14
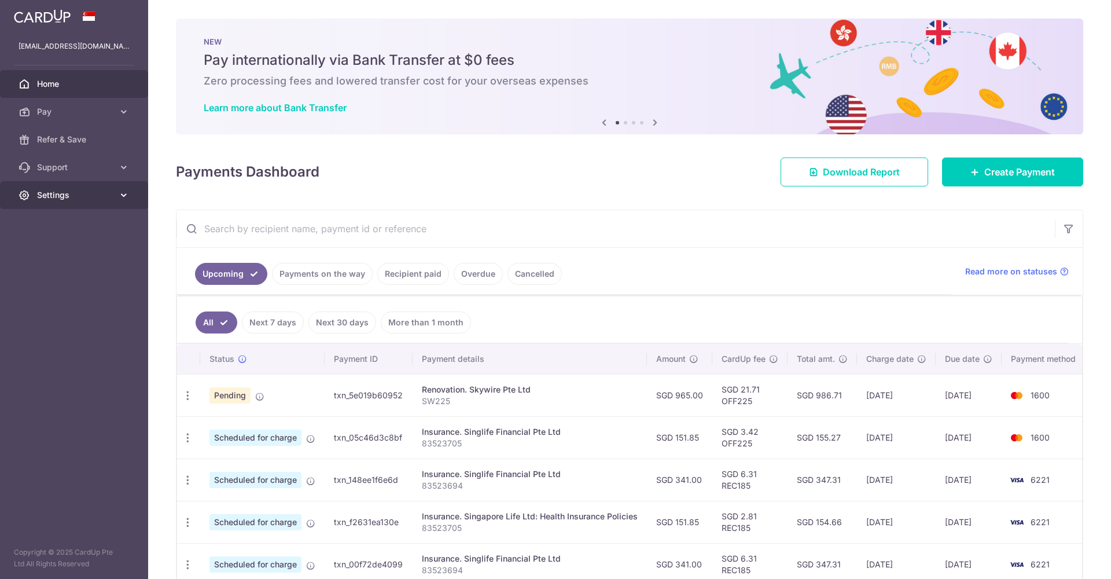
click at [107, 192] on span "Settings" at bounding box center [75, 195] width 76 height 12
click at [60, 252] on span "Logout" at bounding box center [75, 251] width 76 height 12
